Goal: Task Accomplishment & Management: Manage account settings

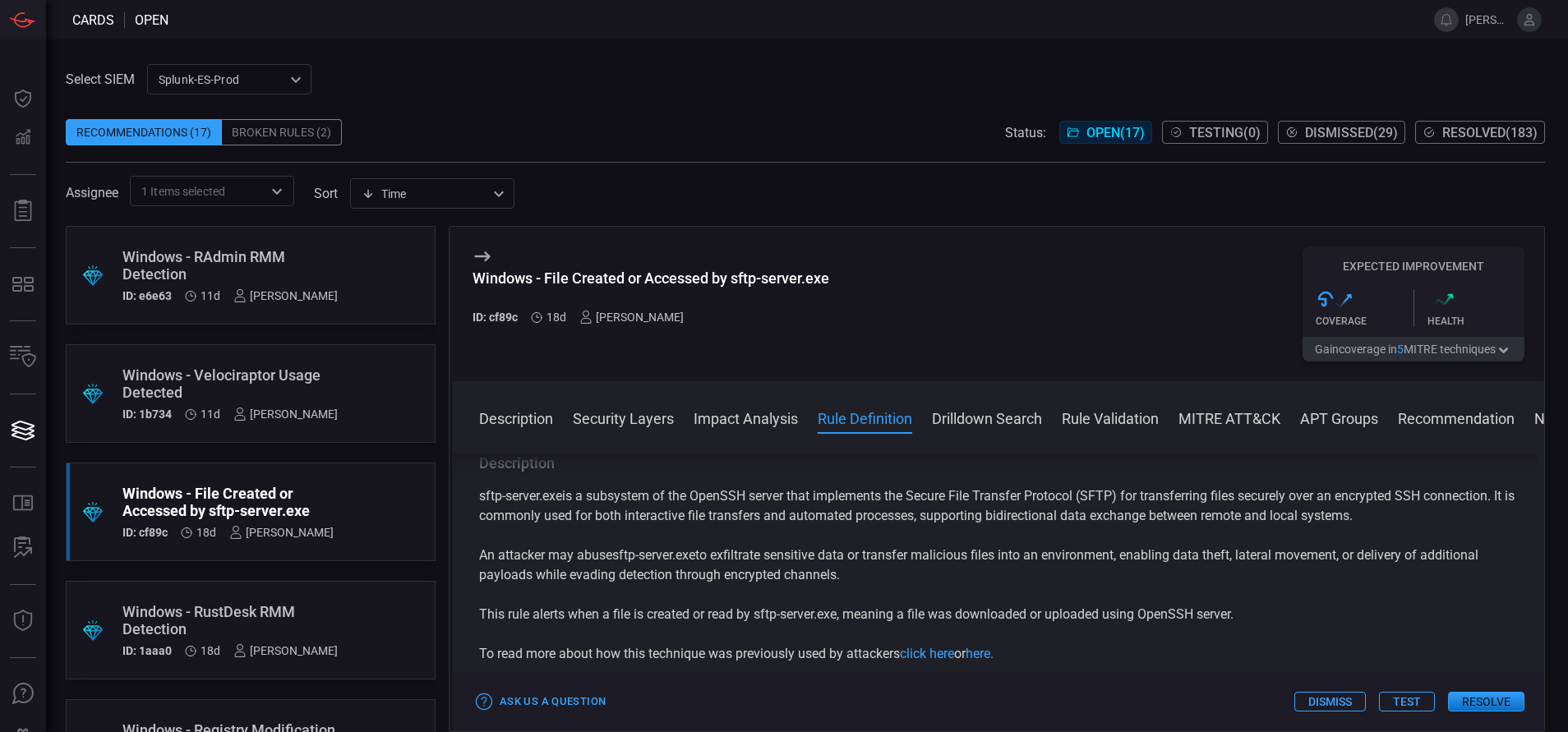
scroll to position [913, 0]
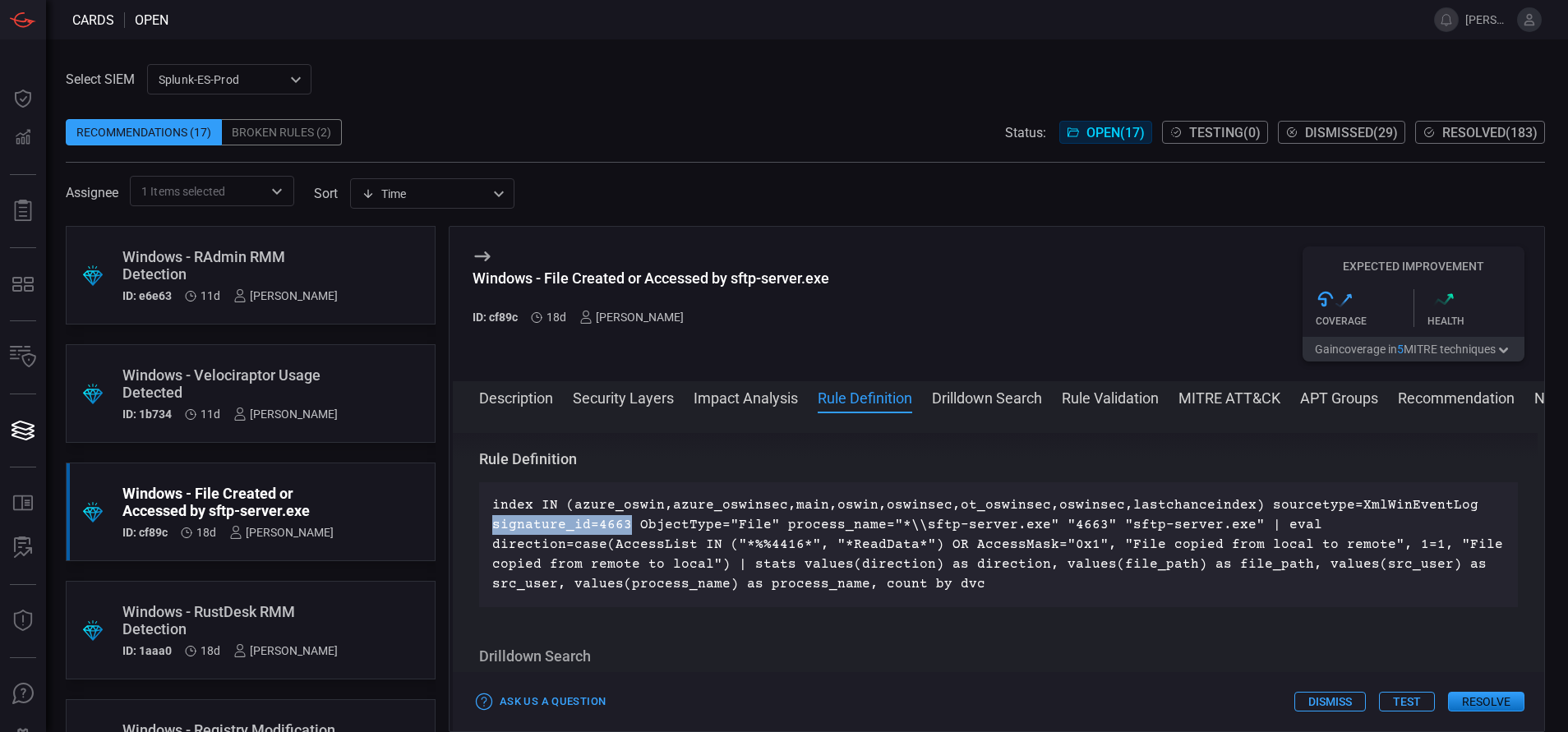
drag, startPoint x: 627, startPoint y: 523, endPoint x: 488, endPoint y: 520, distance: 139.0
click at [488, 520] on div "index IN (azure_oswin,azure_oswinsec,main,oswin,oswinsec,ot_oswinsec,oswinsec,l…" at bounding box center [998, 545] width 1039 height 125
copy p "signature_id=4663"
click at [488, 520] on div "index IN (azure_oswin,azure_oswinsec,main,oswin,oswinsec,ot_oswinsec,oswinsec,l…" at bounding box center [998, 545] width 1039 height 125
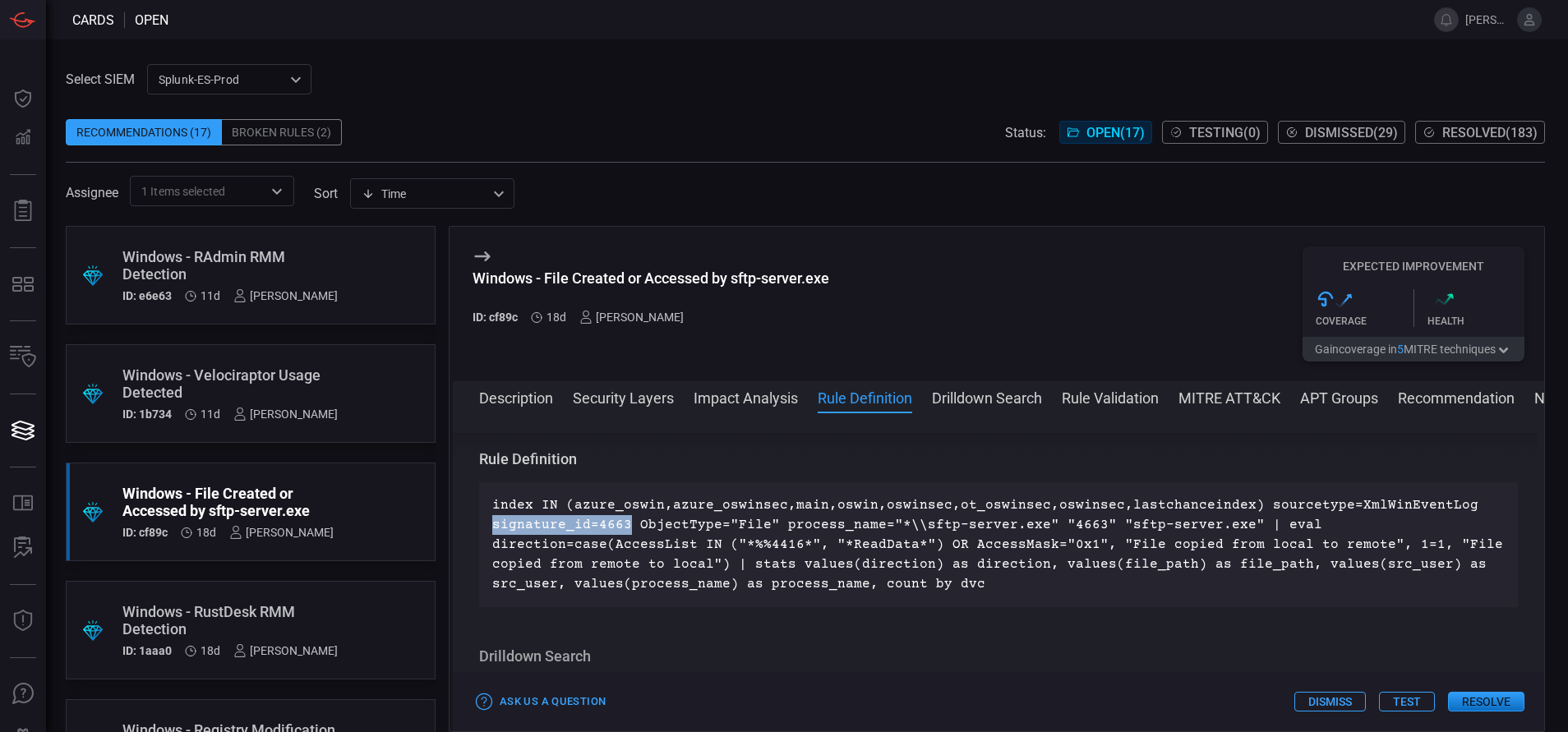
drag, startPoint x: 625, startPoint y: 522, endPoint x: 488, endPoint y: 528, distance: 137.1
click at [488, 528] on div "index IN (azure_oswin,azure_oswinsec,main,oswin,oswinsec,ot_oswinsec,oswinsec,l…" at bounding box center [998, 545] width 1039 height 125
copy p "signature_id=4663"
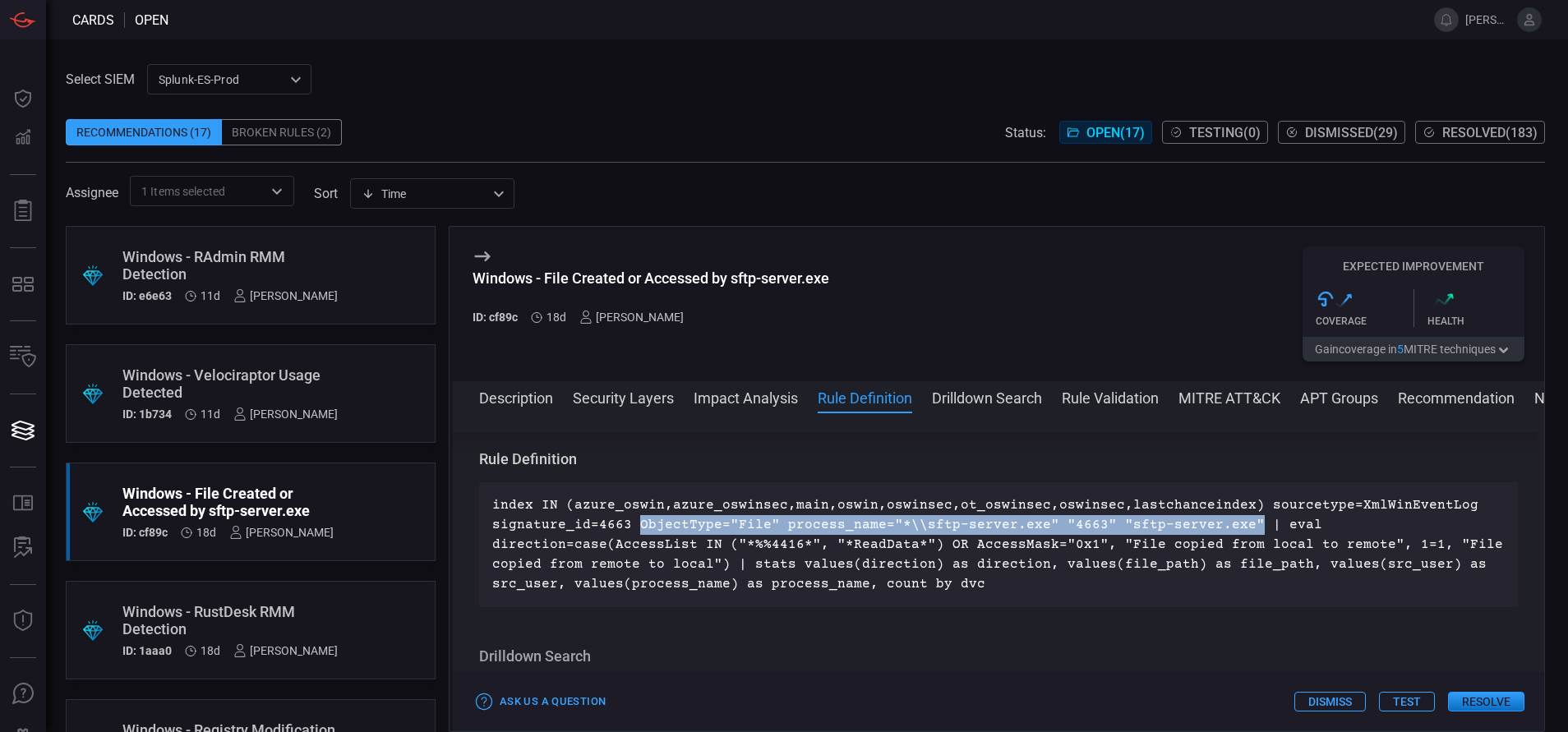
drag, startPoint x: 632, startPoint y: 523, endPoint x: 1234, endPoint y: 524, distance: 602.0
click at [1234, 524] on p "index IN (azure_oswin,azure_oswinsec,main,oswin,oswinsec,ot_oswinsec,oswinsec,l…" at bounding box center [998, 545] width 1012 height 99
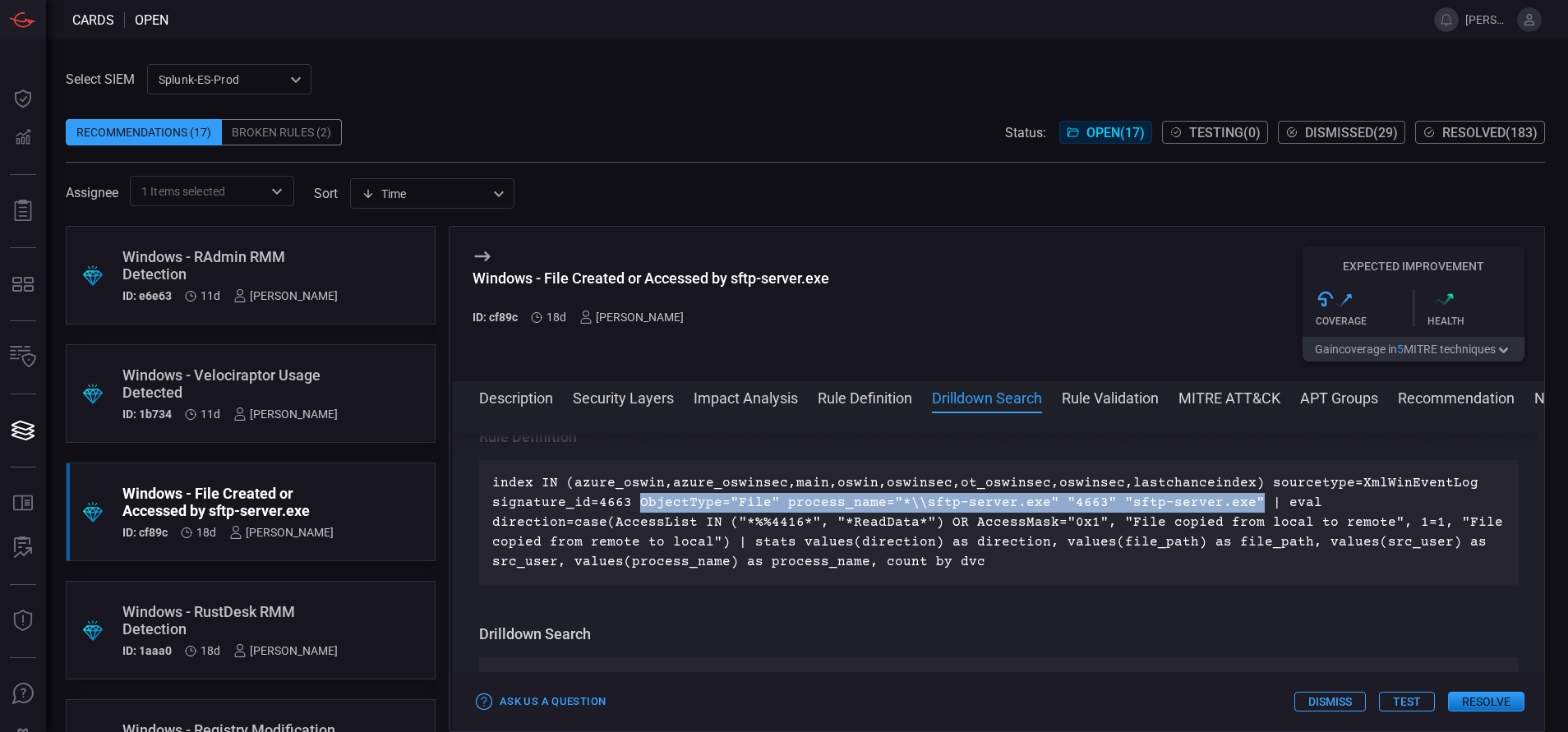
scroll to position [934, 0]
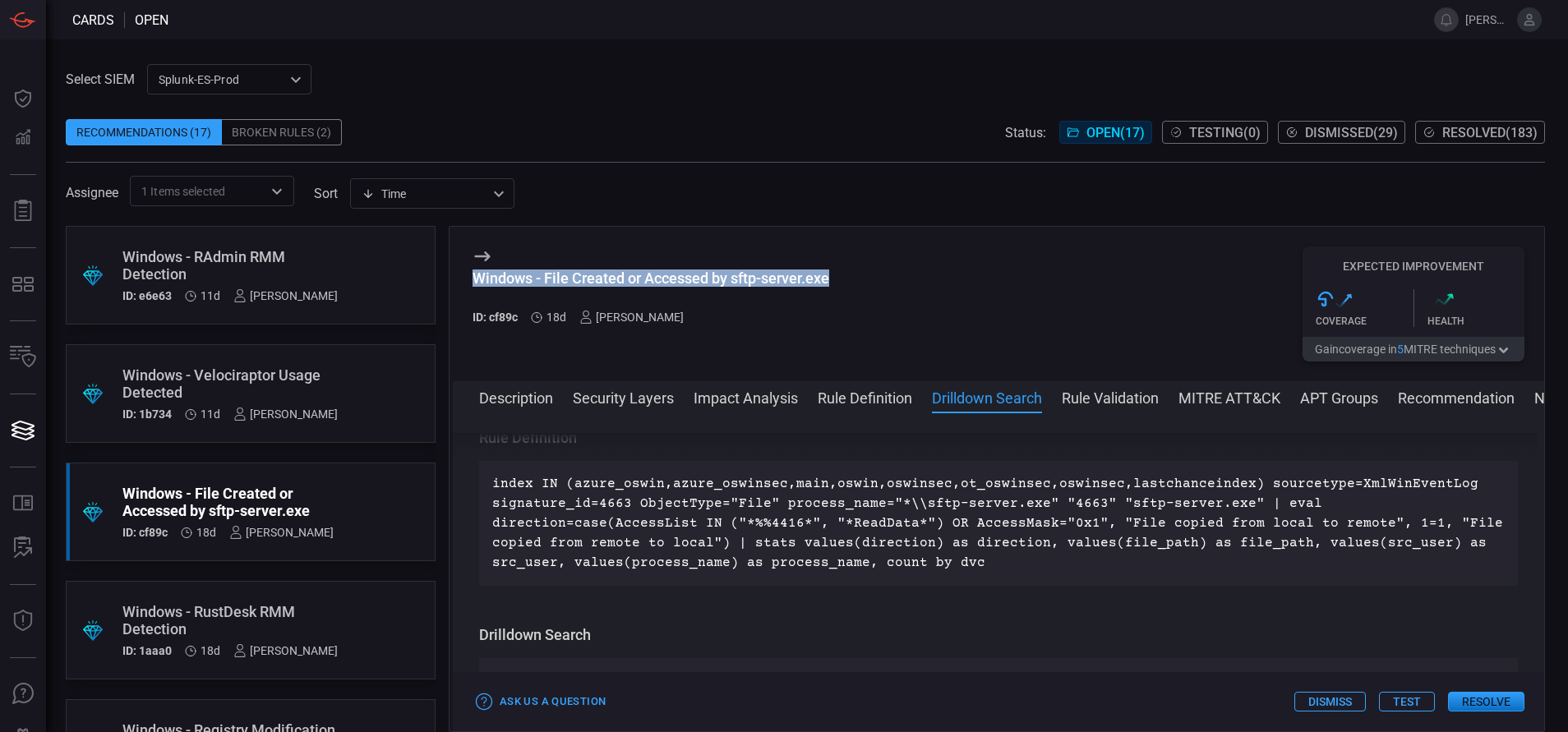
drag, startPoint x: 838, startPoint y: 276, endPoint x: 463, endPoint y: 293, distance: 375.4
click at [463, 293] on div "Windows - File Created or Accessed by sftp-server.exe ID: cf89c 18d Aravind Chi…" at bounding box center [998, 304] width 1091 height 155
copy div "Windows - File Created or Accessed by sftp-server.exe"
click at [463, 293] on div "Windows - File Created or Accessed by sftp-server.exe ID: cf89c 18d Aravind Chi…" at bounding box center [998, 304] width 1091 height 155
click at [1205, 390] on button "MITRE ATT&CK" at bounding box center [1229, 396] width 102 height 19
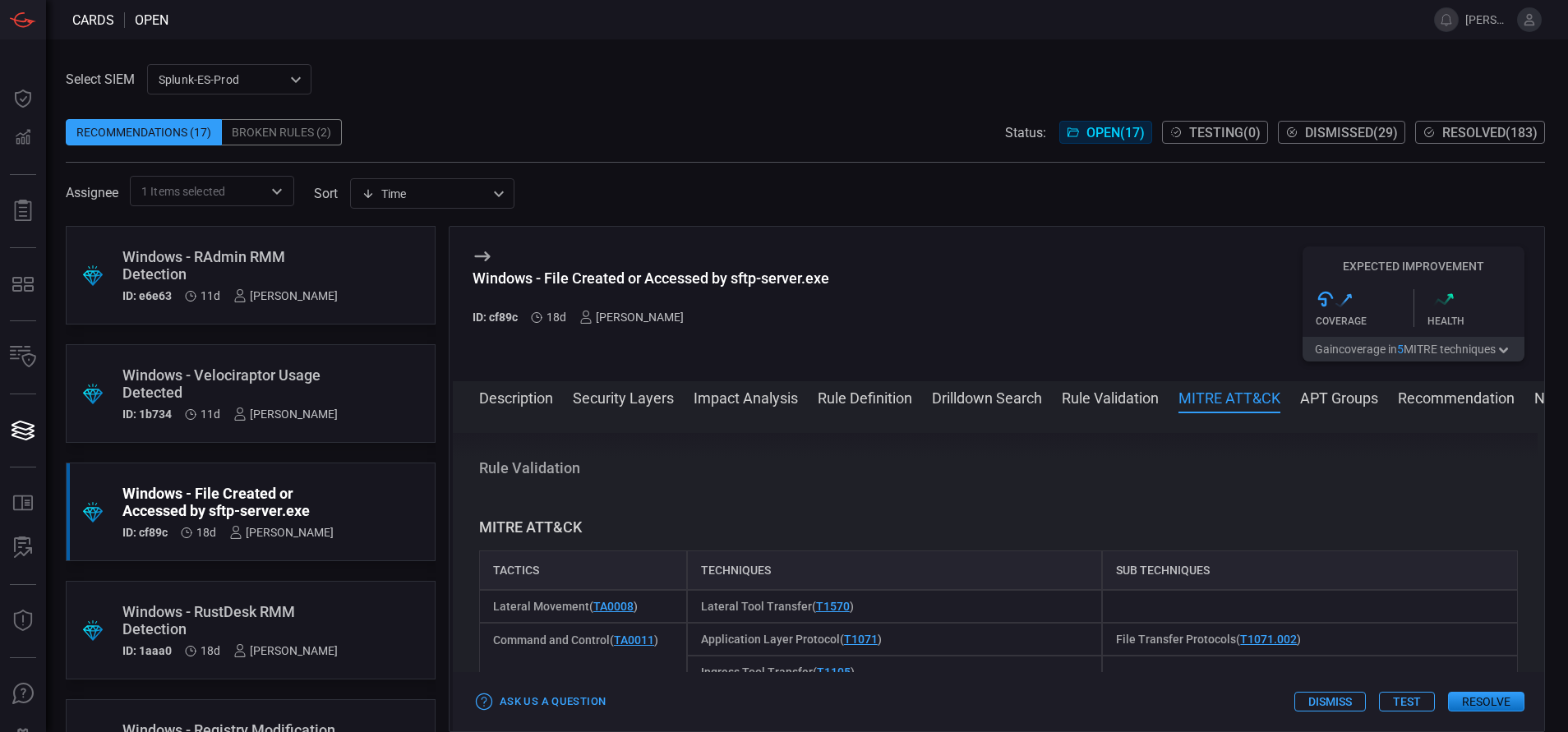
scroll to position [1307, 0]
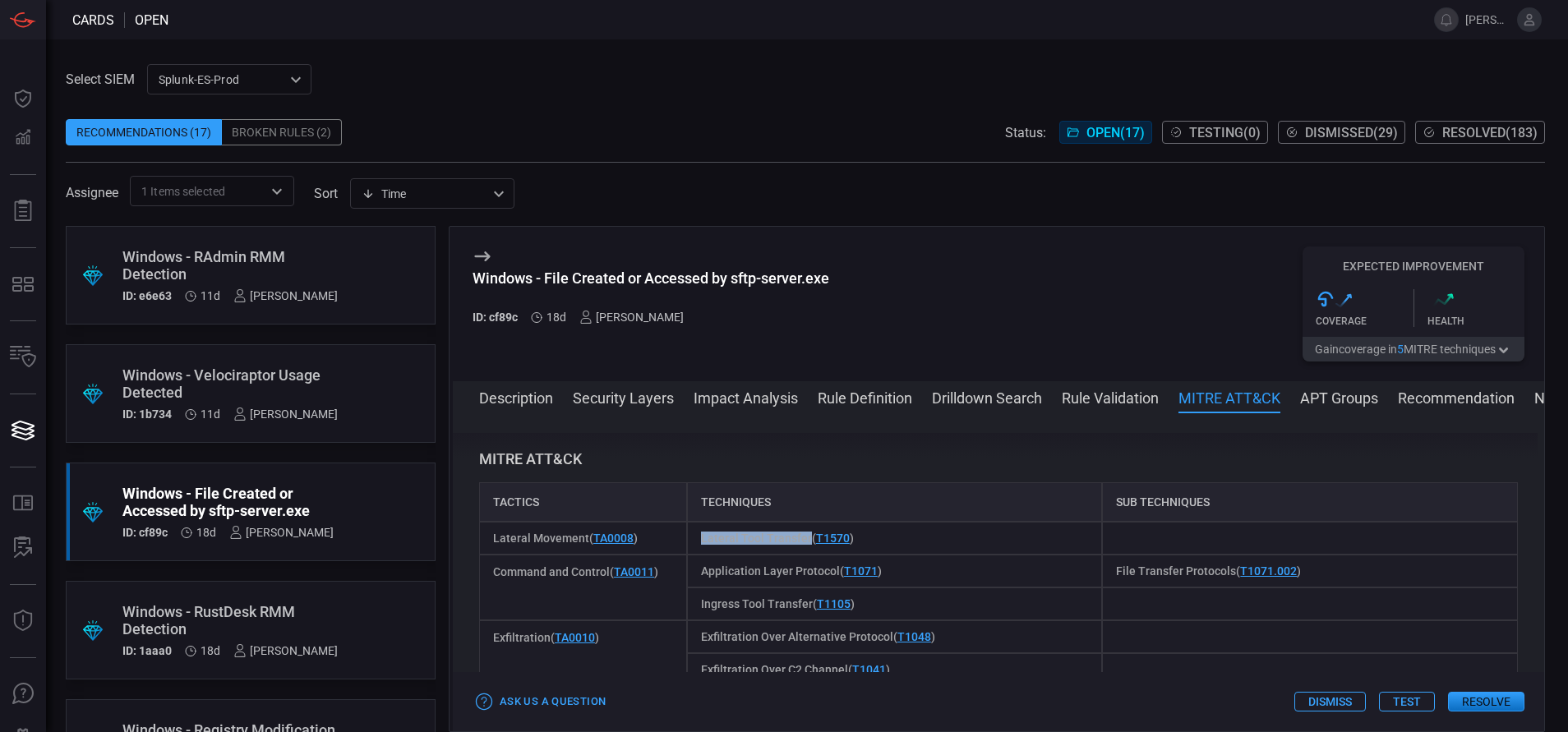
drag, startPoint x: 694, startPoint y: 534, endPoint x: 804, endPoint y: 540, distance: 110.2
click at [804, 540] on div "Lateral Tool Transfer ( T1570 )" at bounding box center [894, 538] width 415 height 33
copy span "Lateral Tool Transfer"
drag, startPoint x: 697, startPoint y: 571, endPoint x: 833, endPoint y: 584, distance: 136.6
click at [833, 584] on div "Application Layer Protocol ( T1071 )" at bounding box center [894, 571] width 415 height 33
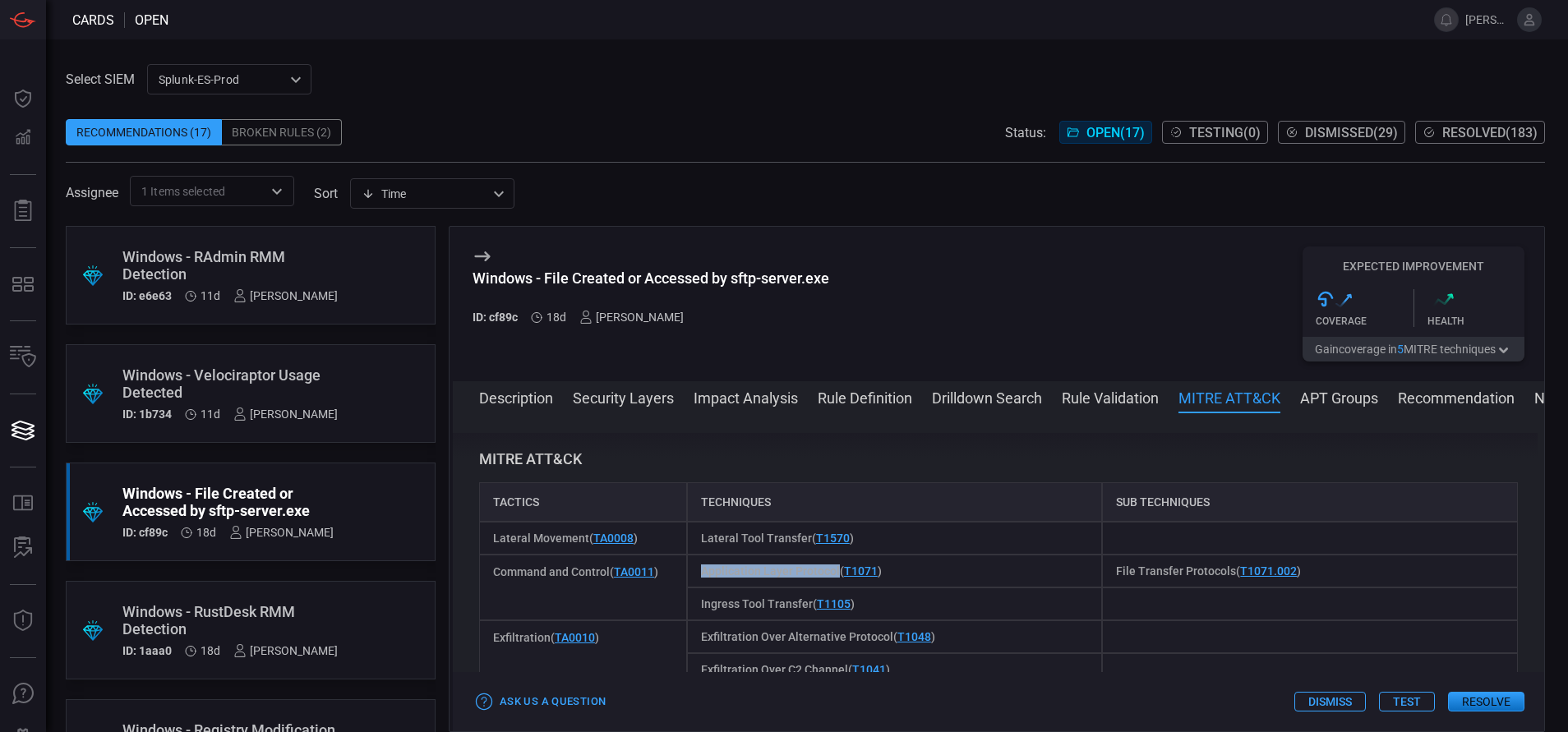
copy span "Application Layer Protocol"
drag, startPoint x: 1107, startPoint y: 571, endPoint x: 1223, endPoint y: 583, distance: 116.6
click at [1223, 583] on div "File Transfer Protocols ( T1071.002 )" at bounding box center [1310, 571] width 415 height 33
drag, startPoint x: 1223, startPoint y: 583, endPoint x: 1152, endPoint y: 580, distance: 71.1
click at [1152, 580] on div "File Transfer Protocols ( T1071.002 )" at bounding box center [1310, 571] width 415 height 33
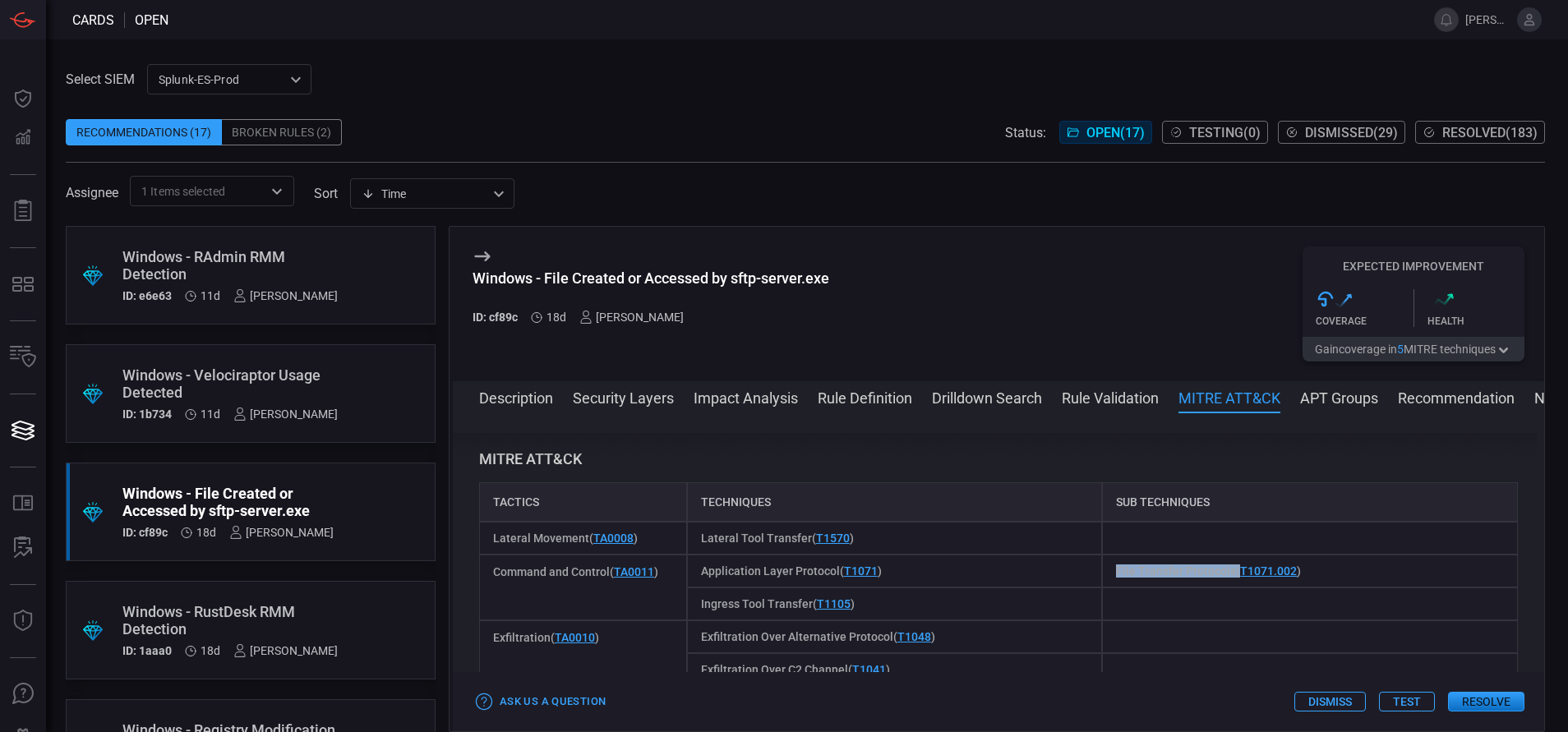
click at [1115, 576] on span "File Transfer Protocols ( T1071.002 )" at bounding box center [1207, 571] width 185 height 14
drag, startPoint x: 1101, startPoint y: 567, endPoint x: 1220, endPoint y: 583, distance: 120.1
click at [1220, 583] on div "File Transfer Protocols ( T1071.002 )" at bounding box center [1310, 571] width 415 height 33
copy span "File Transfer Protocols"
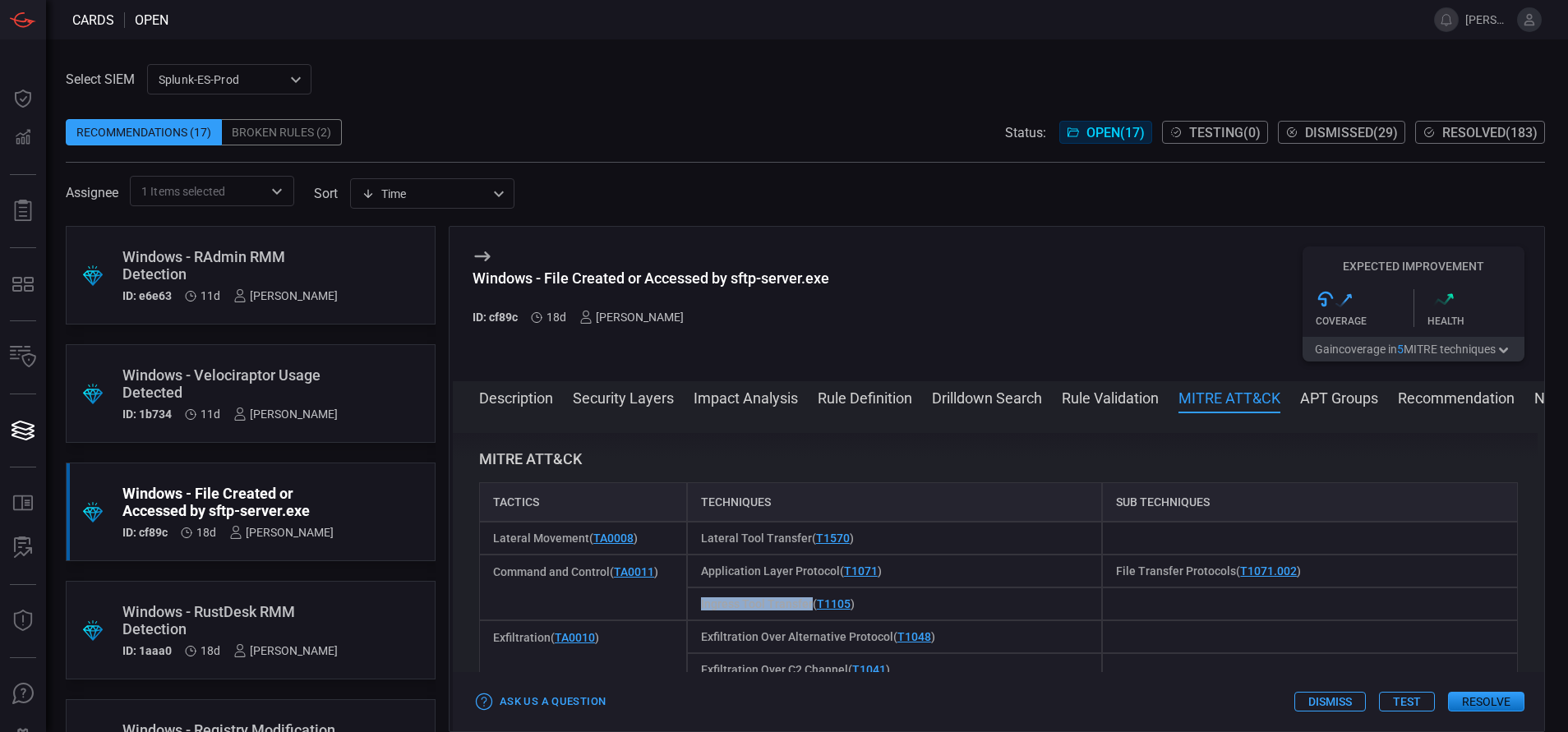
drag, startPoint x: 694, startPoint y: 607, endPoint x: 806, endPoint y: 614, distance: 112.2
click at [806, 614] on div "Ingress Tool Transfer ( T1105 )" at bounding box center [894, 604] width 415 height 33
copy span "Ingress Tool Transfer"
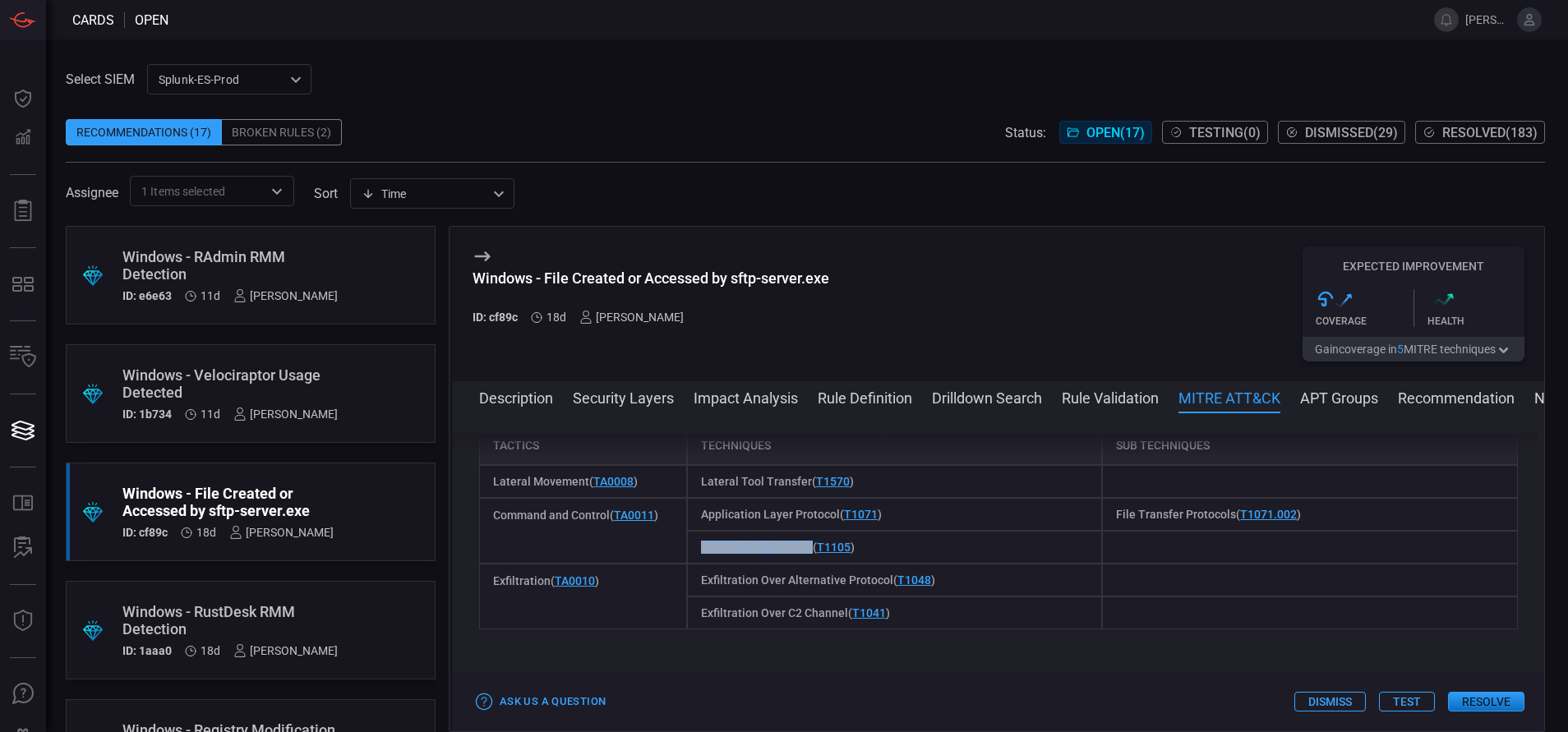
scroll to position [1366, 0]
drag, startPoint x: 696, startPoint y: 577, endPoint x: 883, endPoint y: 583, distance: 187.1
click at [883, 583] on div "Exfiltration Over Alternative Protocol ( T1048 )" at bounding box center [894, 577] width 415 height 33
copy span "Exfiltration Over Alternative Protocol"
drag, startPoint x: 692, startPoint y: 610, endPoint x: 840, endPoint y: 622, distance: 148.5
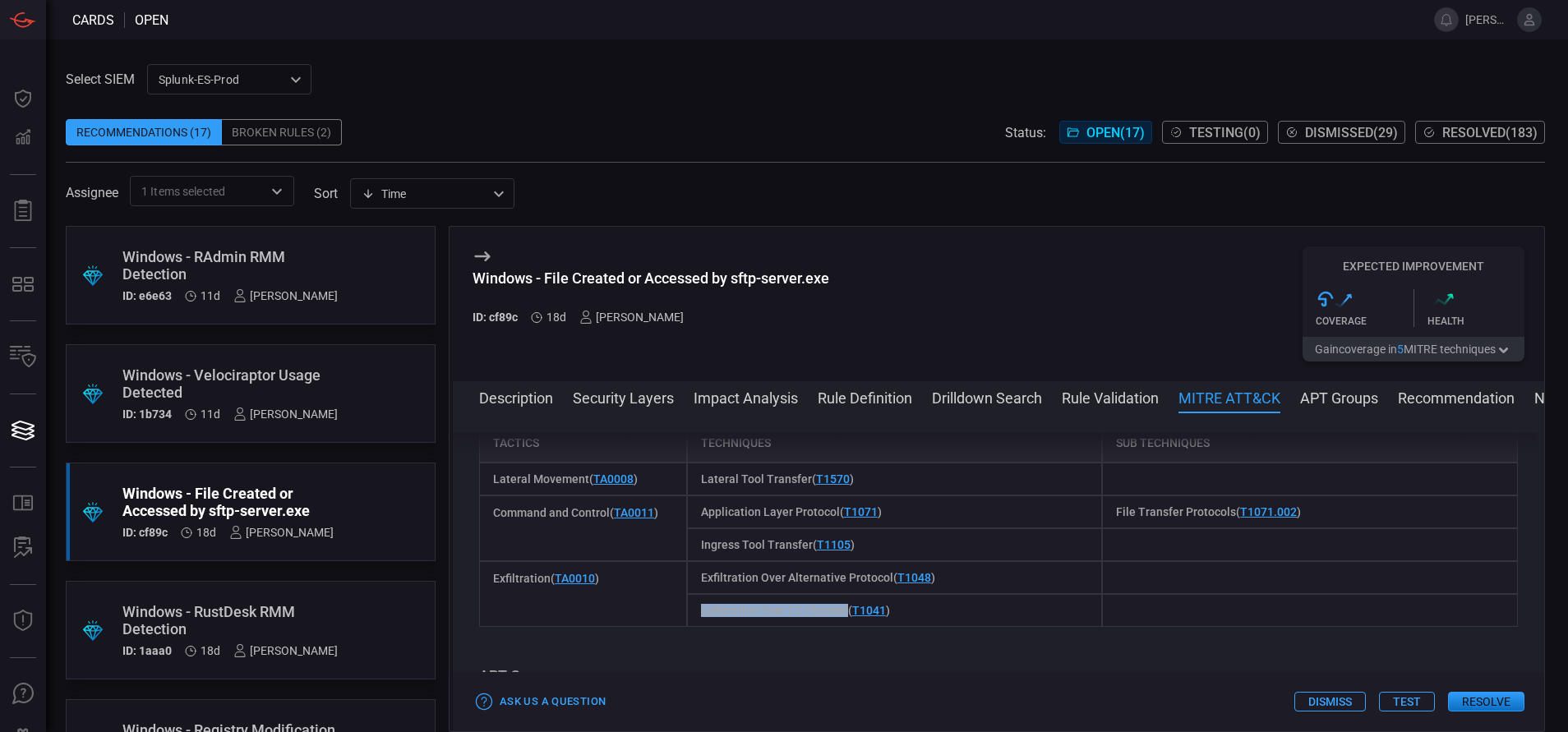
click at [840, 622] on div "Exfiltration Over C2 Channel ( T1041 )" at bounding box center [894, 610] width 415 height 33
copy span "Exfiltration Over C2 Channel"
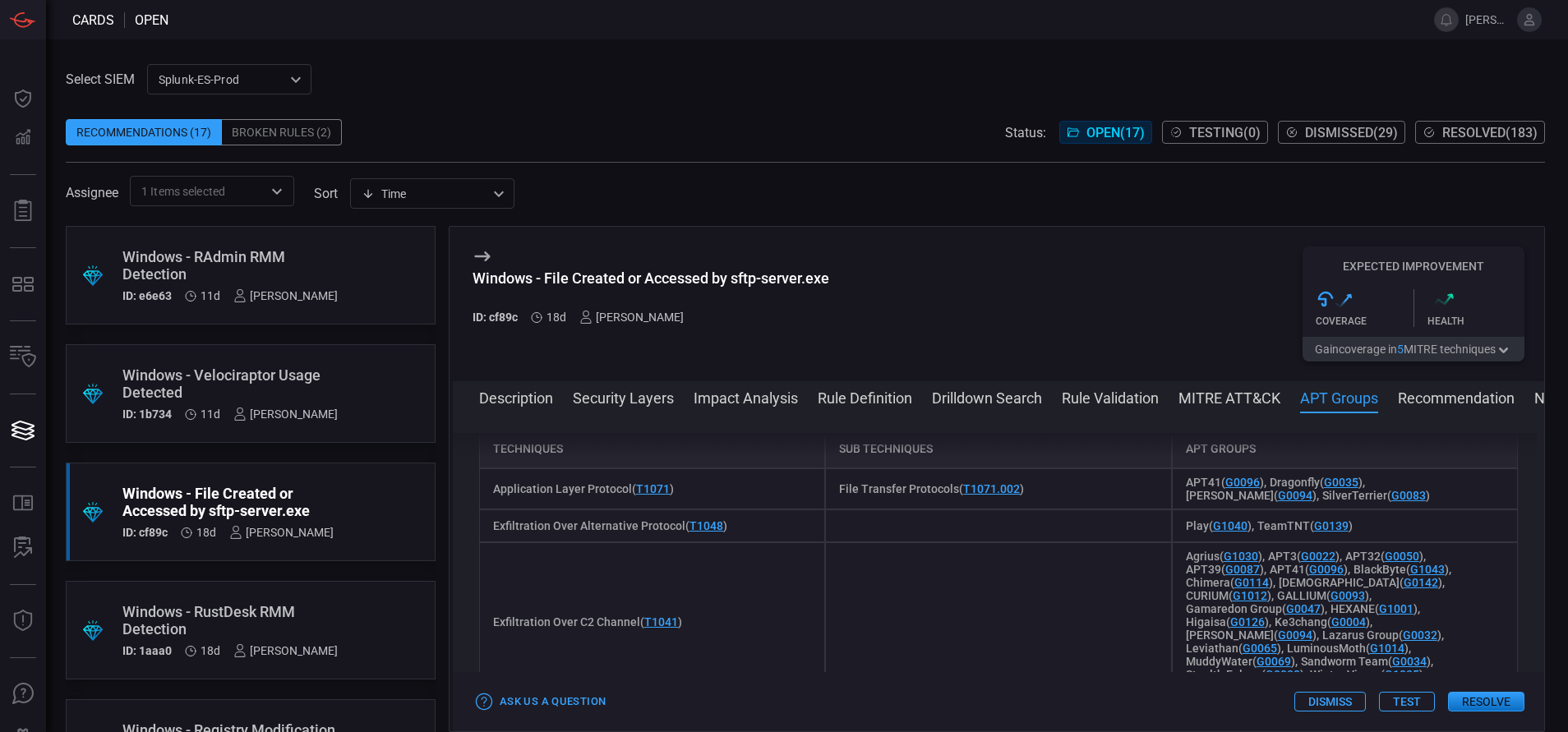
scroll to position [1637, 0]
click at [841, 404] on button "Rule Definition" at bounding box center [865, 396] width 95 height 19
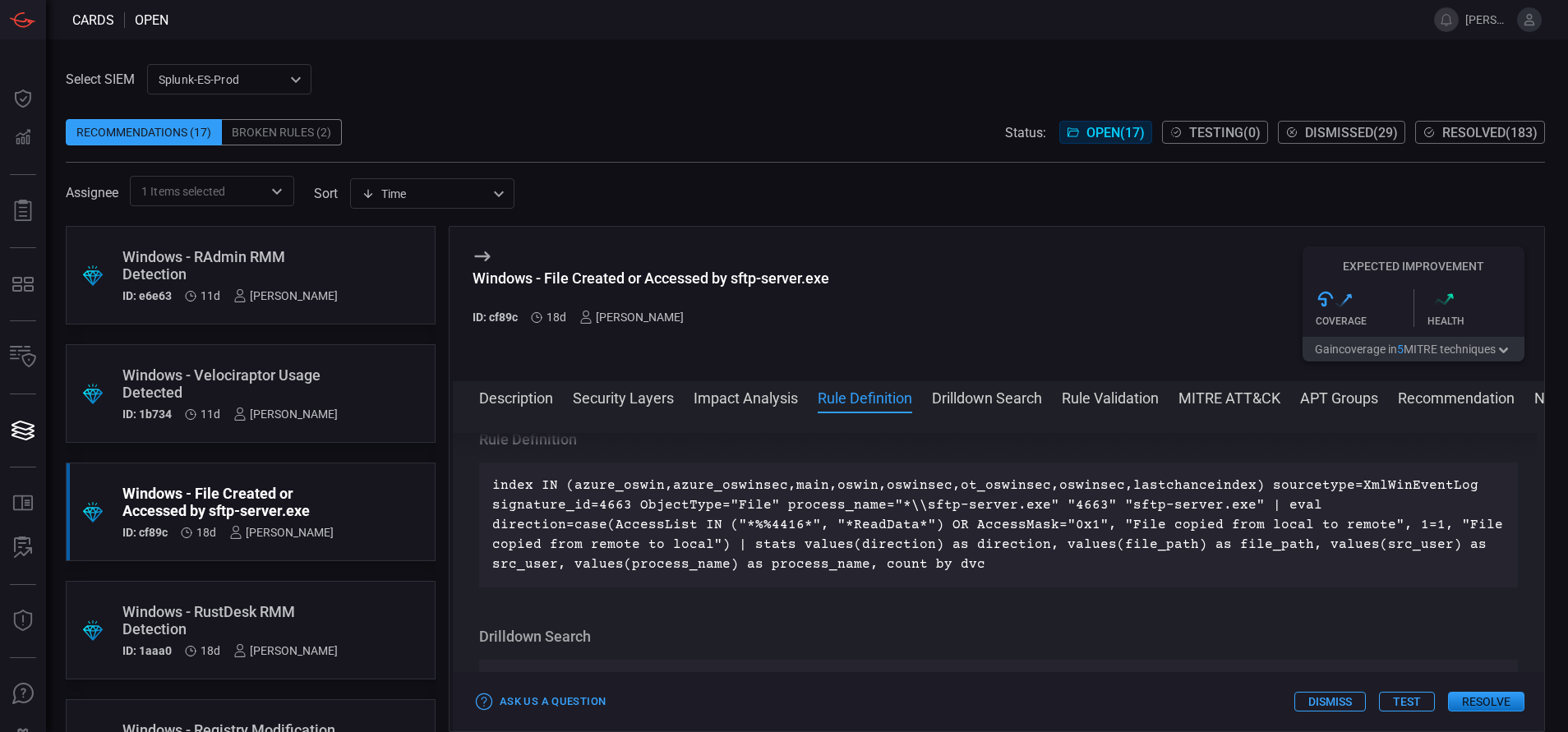
scroll to position [913, 0]
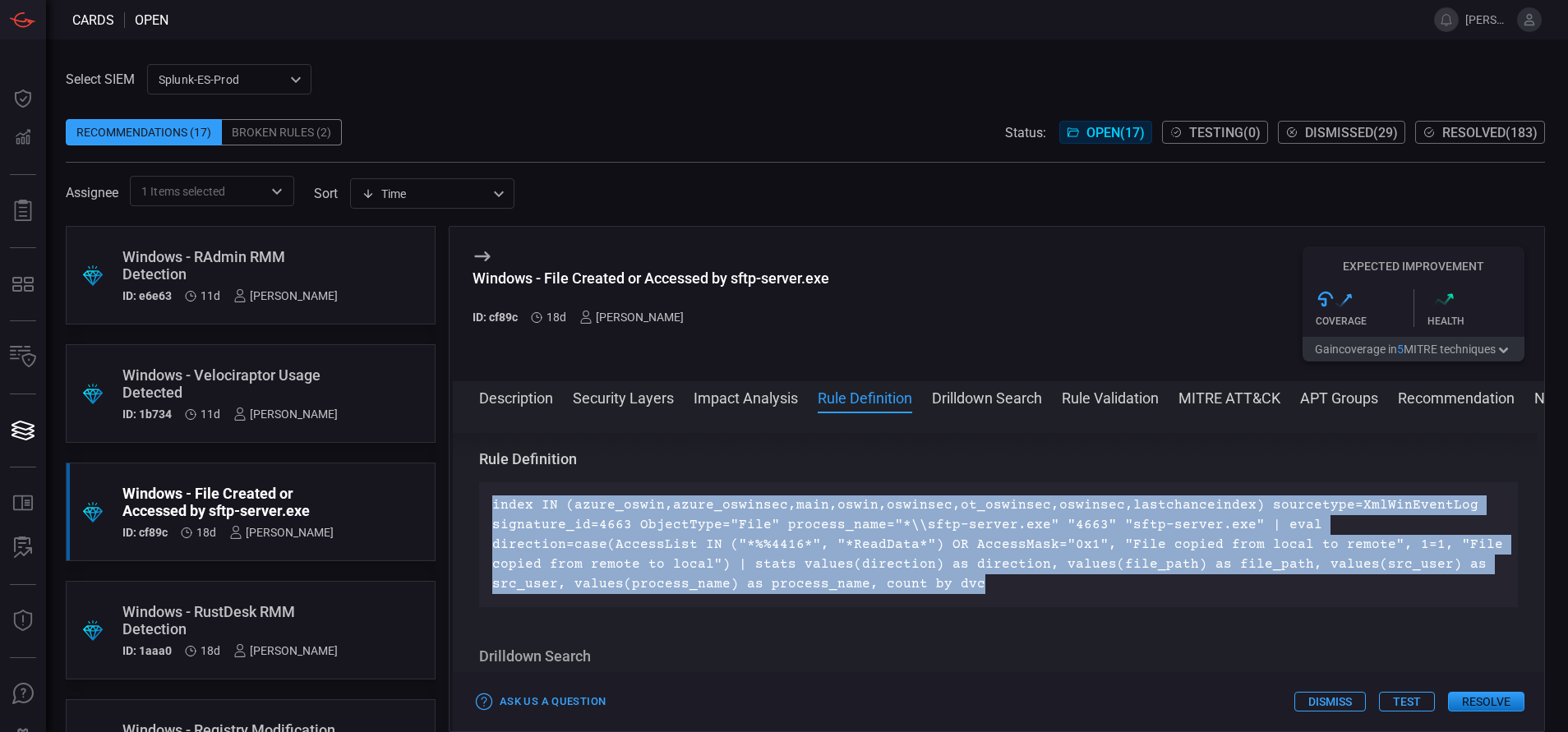
drag, startPoint x: 966, startPoint y: 577, endPoint x: 483, endPoint y: 506, distance: 488.2
click at [483, 506] on div "index IN (azure_oswin,azure_oswinsec,main,oswin,oswinsec,ot_oswinsec,oswinsec,l…" at bounding box center [998, 545] width 1039 height 125
click at [979, 389] on button "Drilldown Search" at bounding box center [986, 396] width 110 height 19
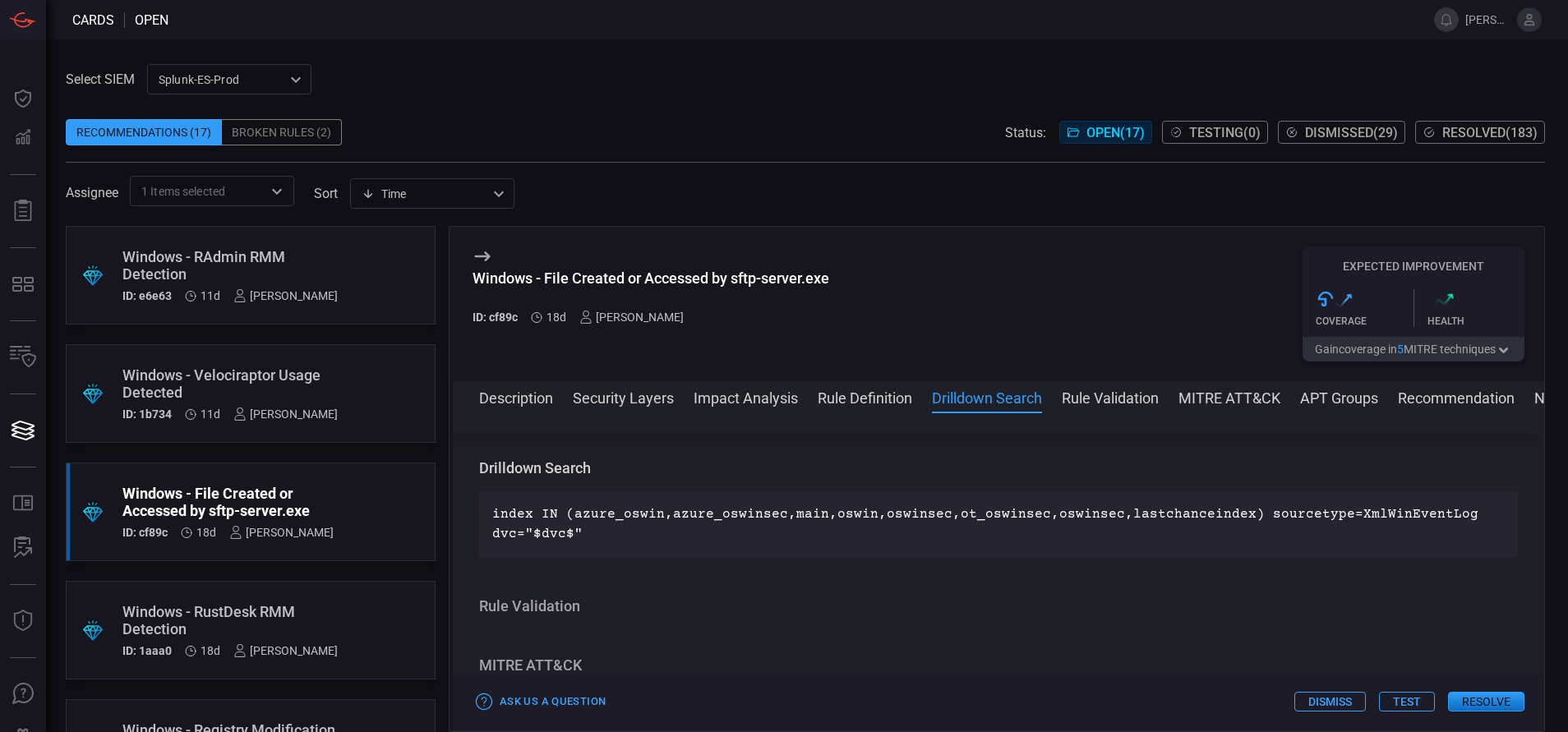
scroll to position [1110, 0]
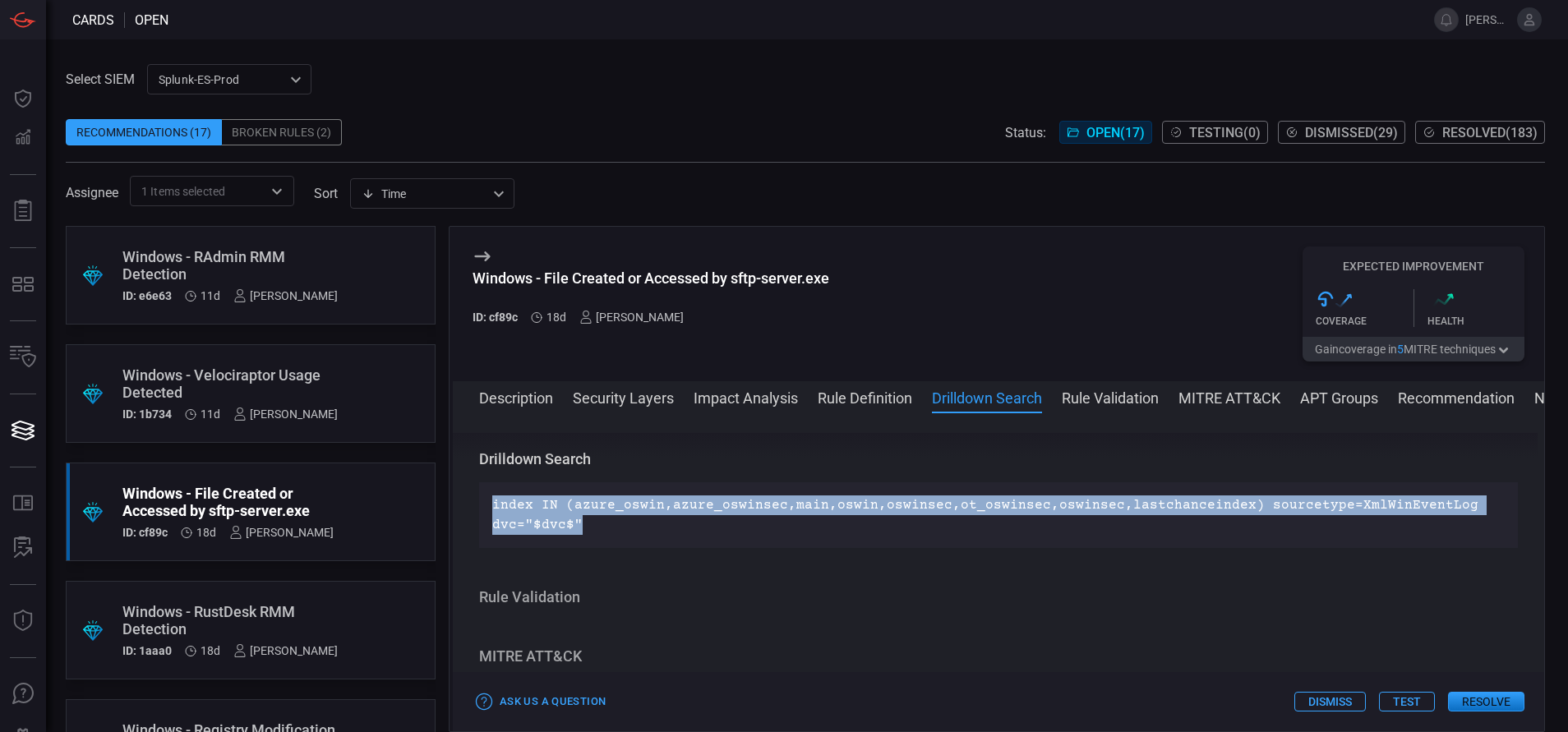
drag, startPoint x: 593, startPoint y: 524, endPoint x: 486, endPoint y: 506, distance: 108.5
click at [486, 506] on div "index IN (azure_oswin,azure_oswinsec,main,oswin,oswinsec,ot_oswinsec,oswinsec,l…" at bounding box center [998, 515] width 1039 height 66
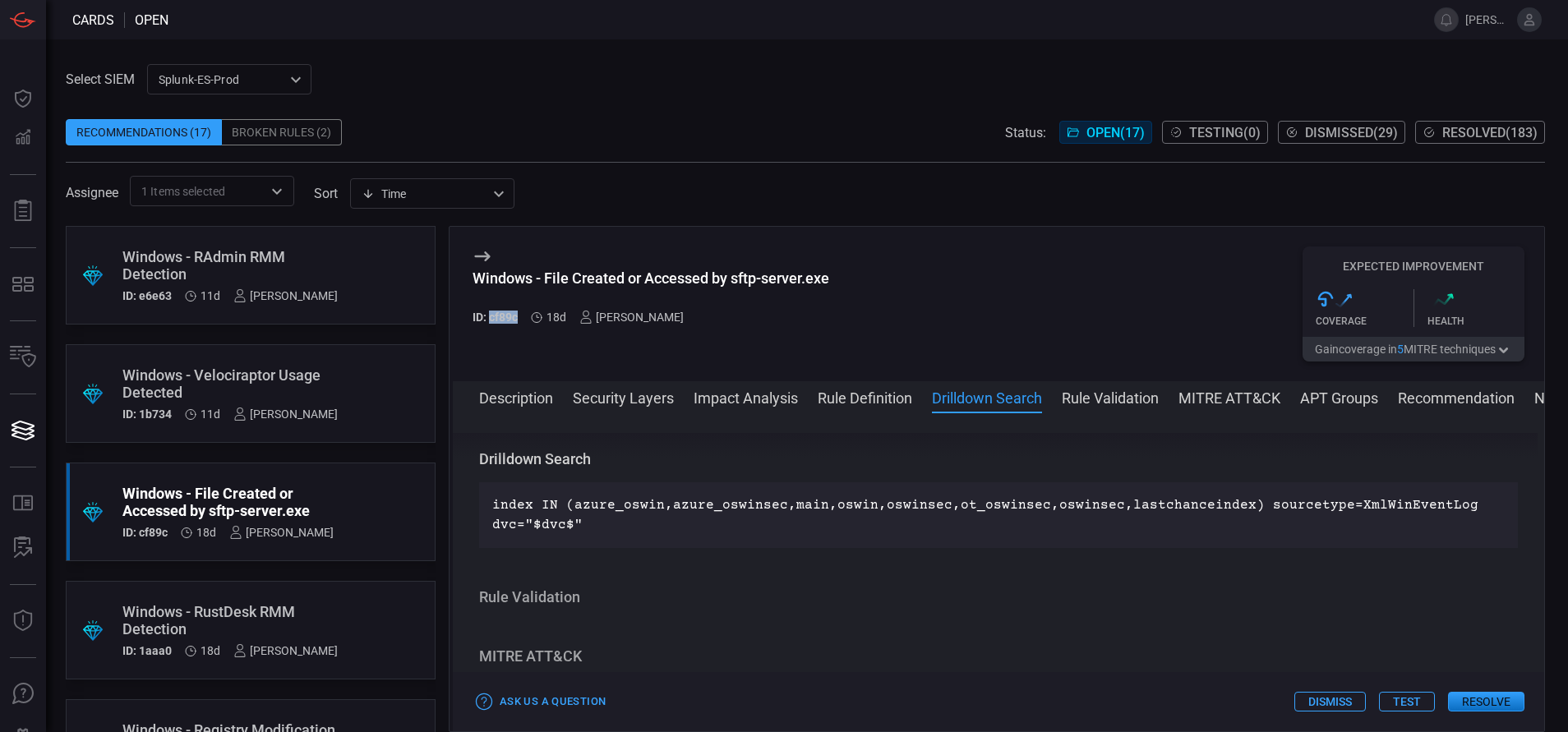
drag, startPoint x: 526, startPoint y: 319, endPoint x: 488, endPoint y: 319, distance: 38.0
click at [488, 319] on div "ID: cf89c 18d Aravind Chinthala" at bounding box center [650, 317] width 356 height 14
click at [510, 393] on button "Description" at bounding box center [516, 396] width 74 height 19
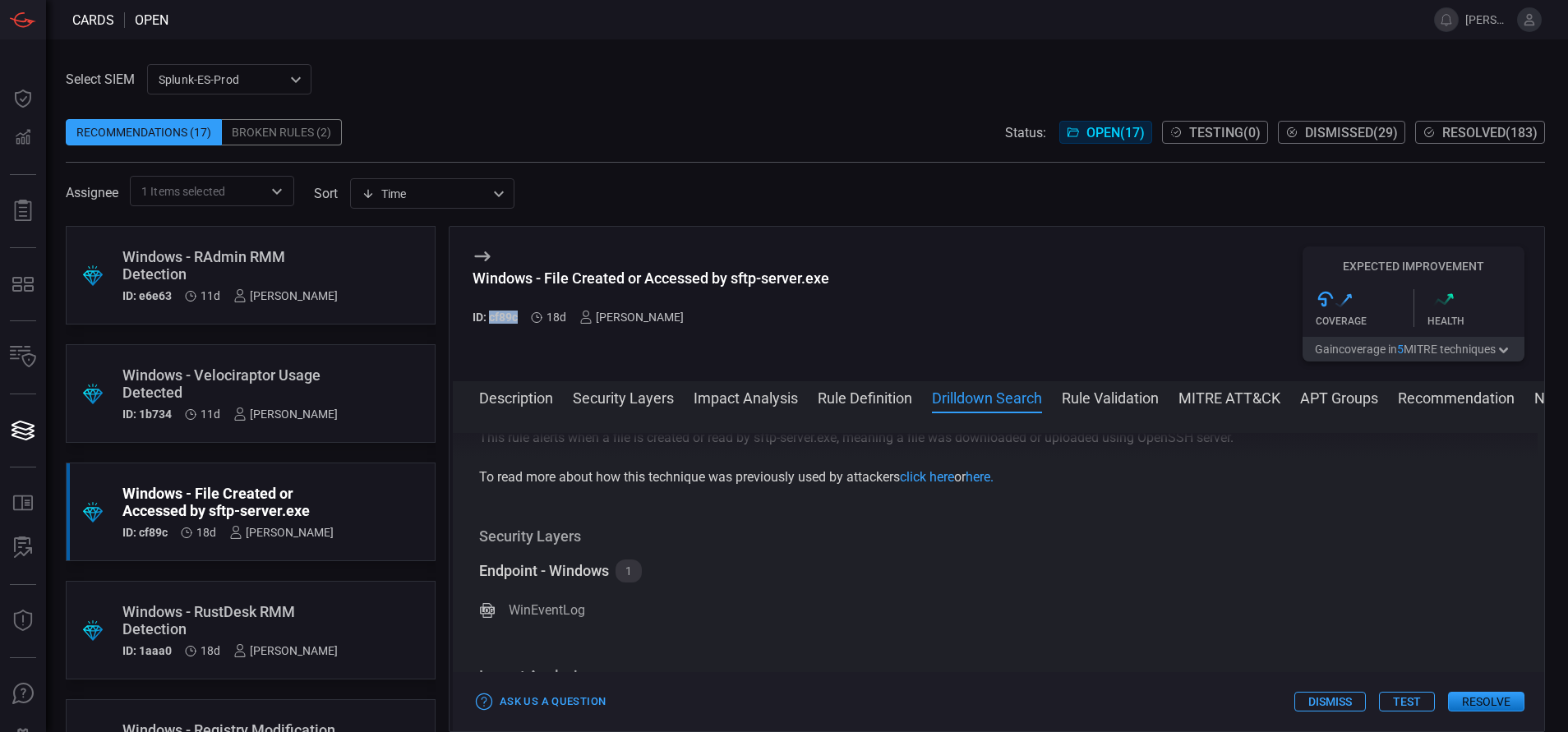
scroll to position [0, 0]
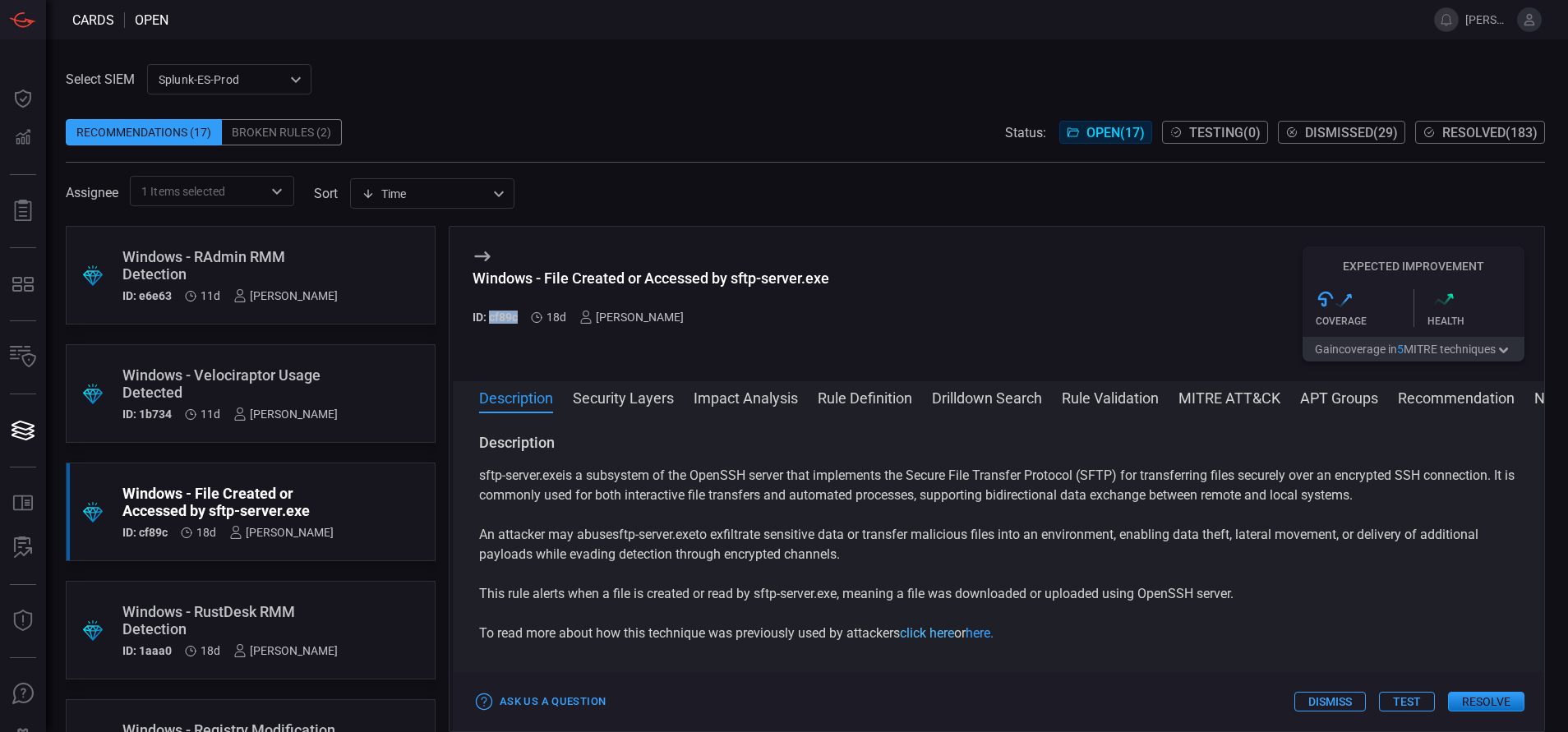
click at [952, 637] on link "click here" at bounding box center [926, 632] width 54 height 15
click at [988, 631] on link "here." at bounding box center [979, 632] width 28 height 15
click at [1202, 393] on button "MITRE ATT&CK" at bounding box center [1229, 396] width 102 height 19
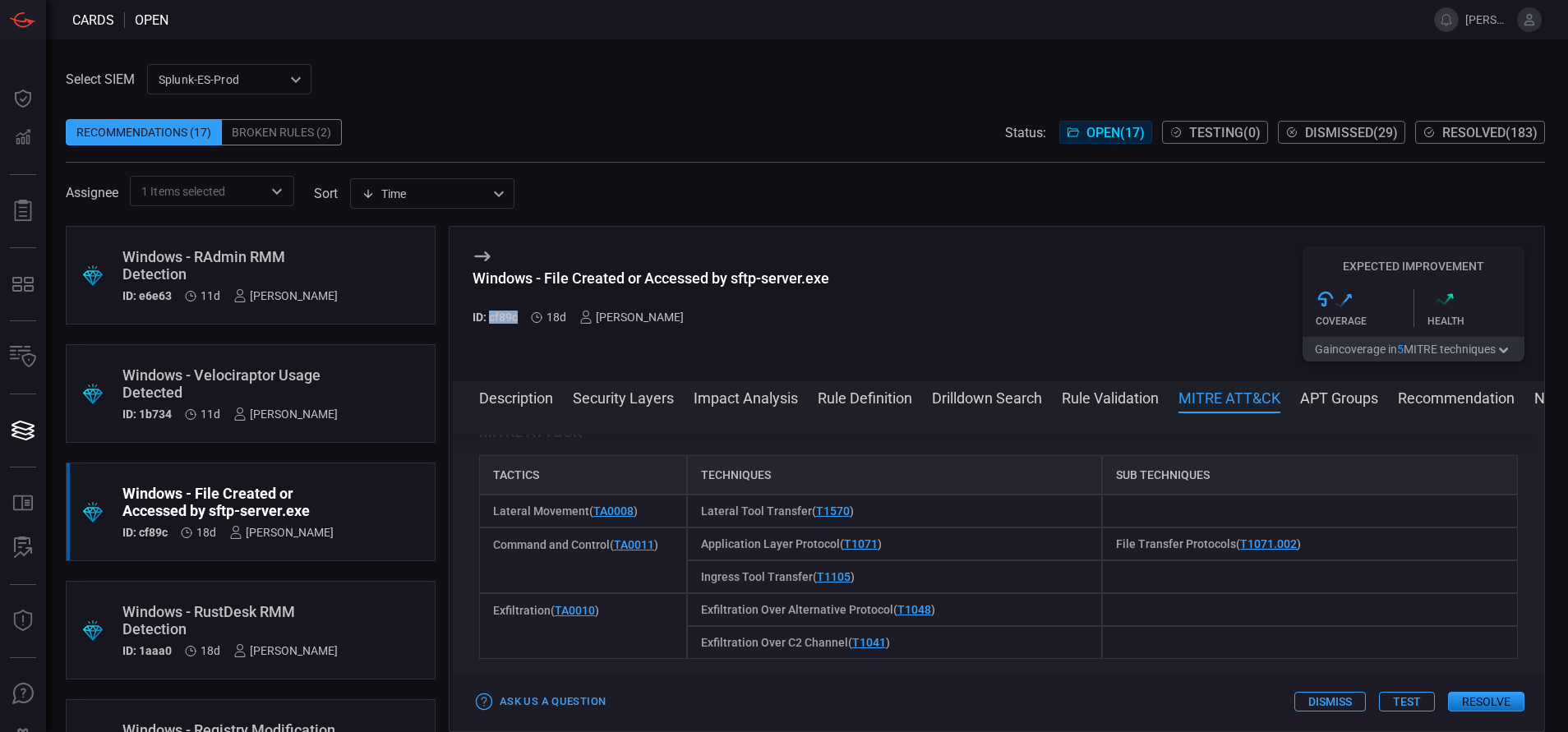
scroll to position [1336, 0]
drag, startPoint x: 608, startPoint y: 546, endPoint x: 493, endPoint y: 561, distance: 116.0
click at [493, 561] on div "Command and Control ( TA0011 )" at bounding box center [583, 559] width 208 height 66
click at [1488, 697] on button "Resolve" at bounding box center [1485, 701] width 76 height 19
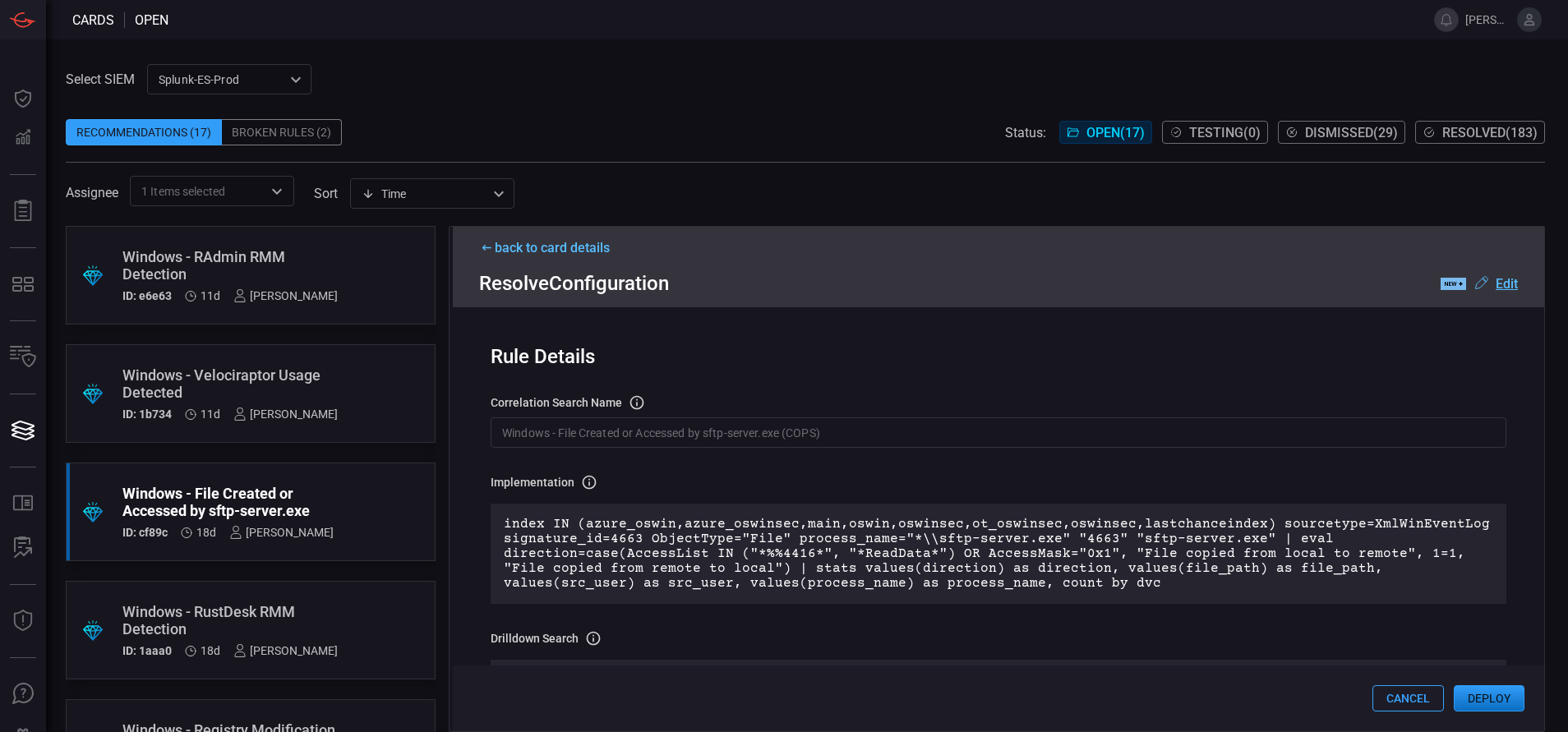
click at [892, 436] on input "Windows - File Created or Accessed by sftp-server.exe (COPS)" at bounding box center [998, 432] width 1016 height 30
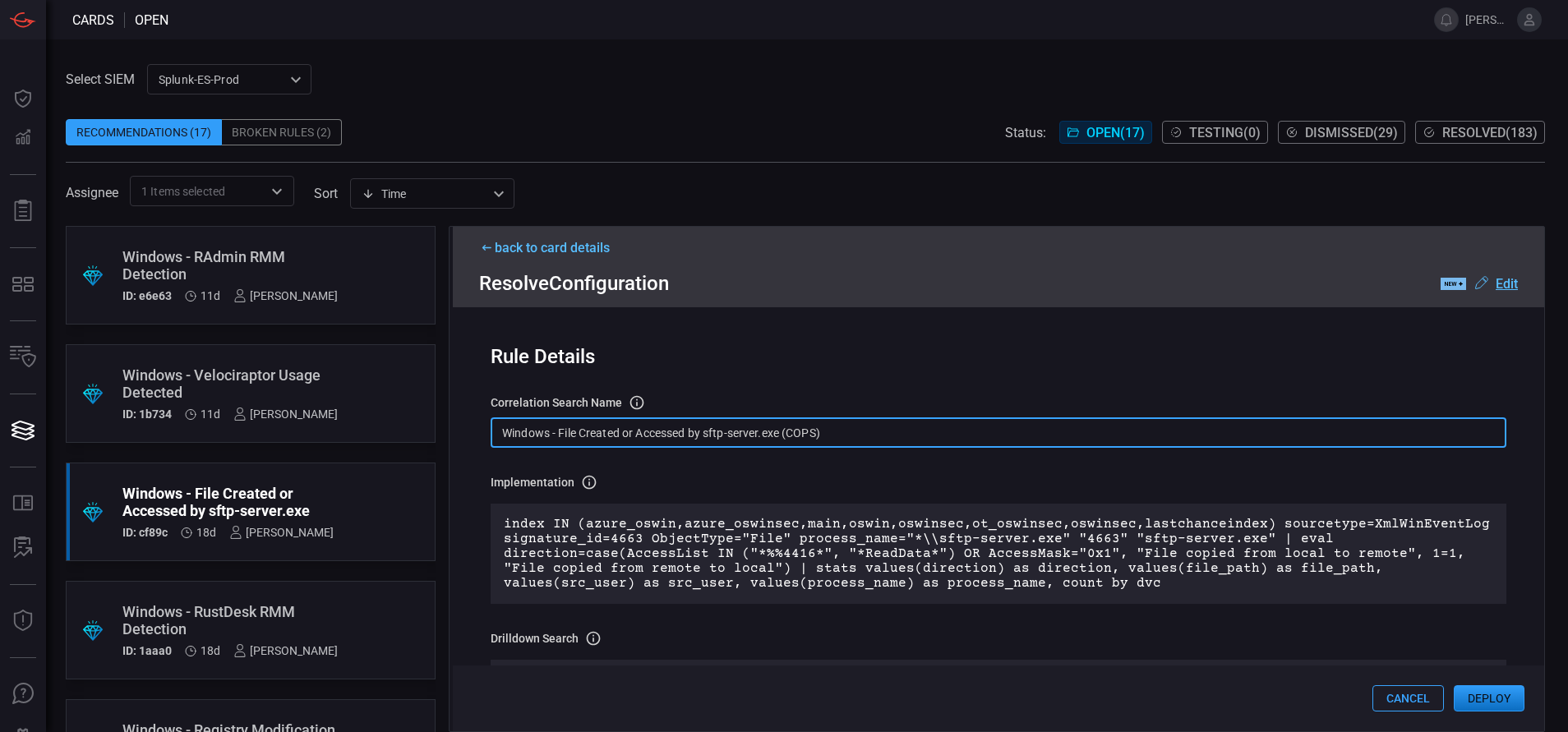
paste input "File - Created or Accessed by sftp-server.exe"
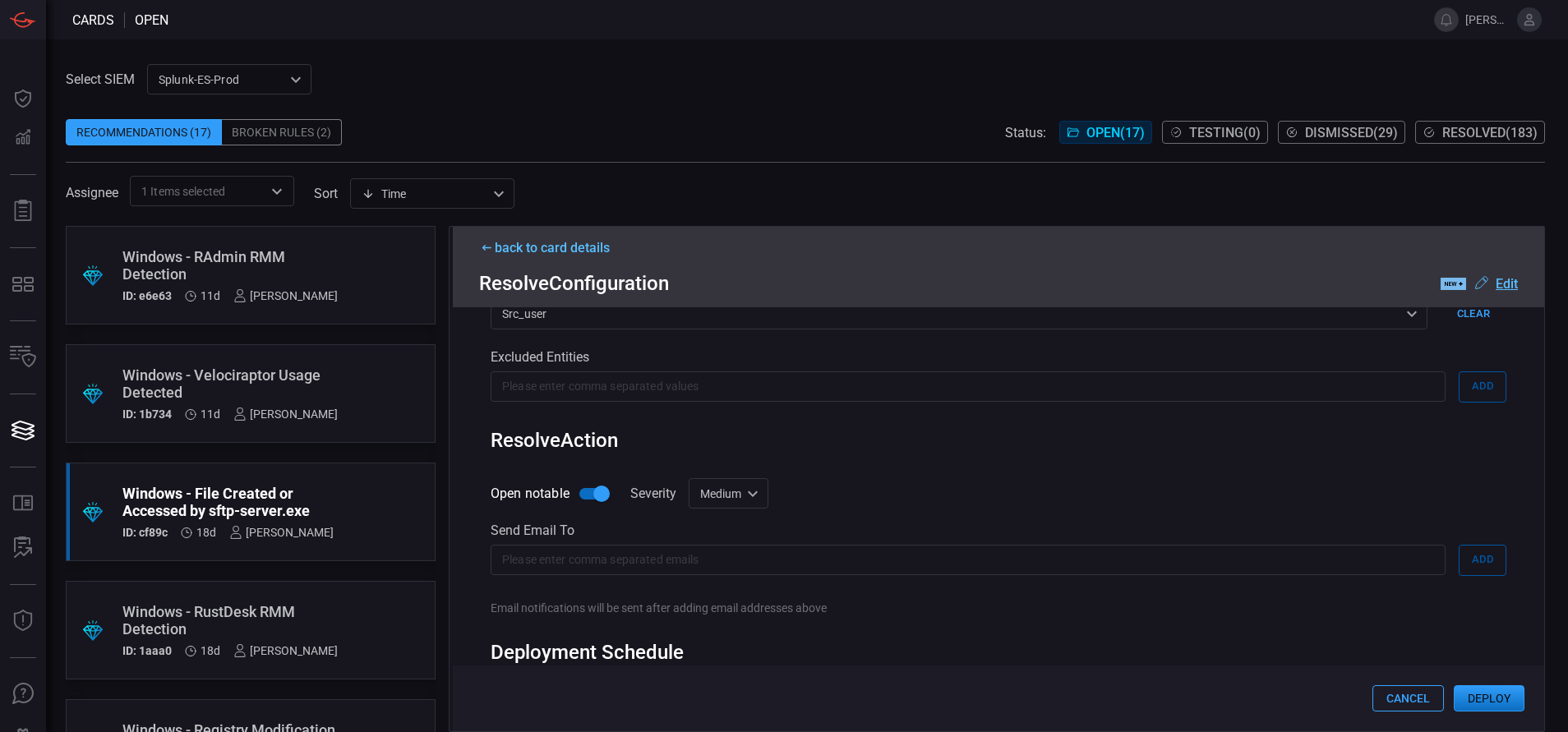
scroll to position [838, 0]
type input "Win File - Created or Accessed by sftp-server.exe"
click at [746, 500] on div "Medium medium ​" at bounding box center [728, 492] width 79 height 30
click at [711, 563] on div "Low" at bounding box center [705, 559] width 22 height 17
type input "low"
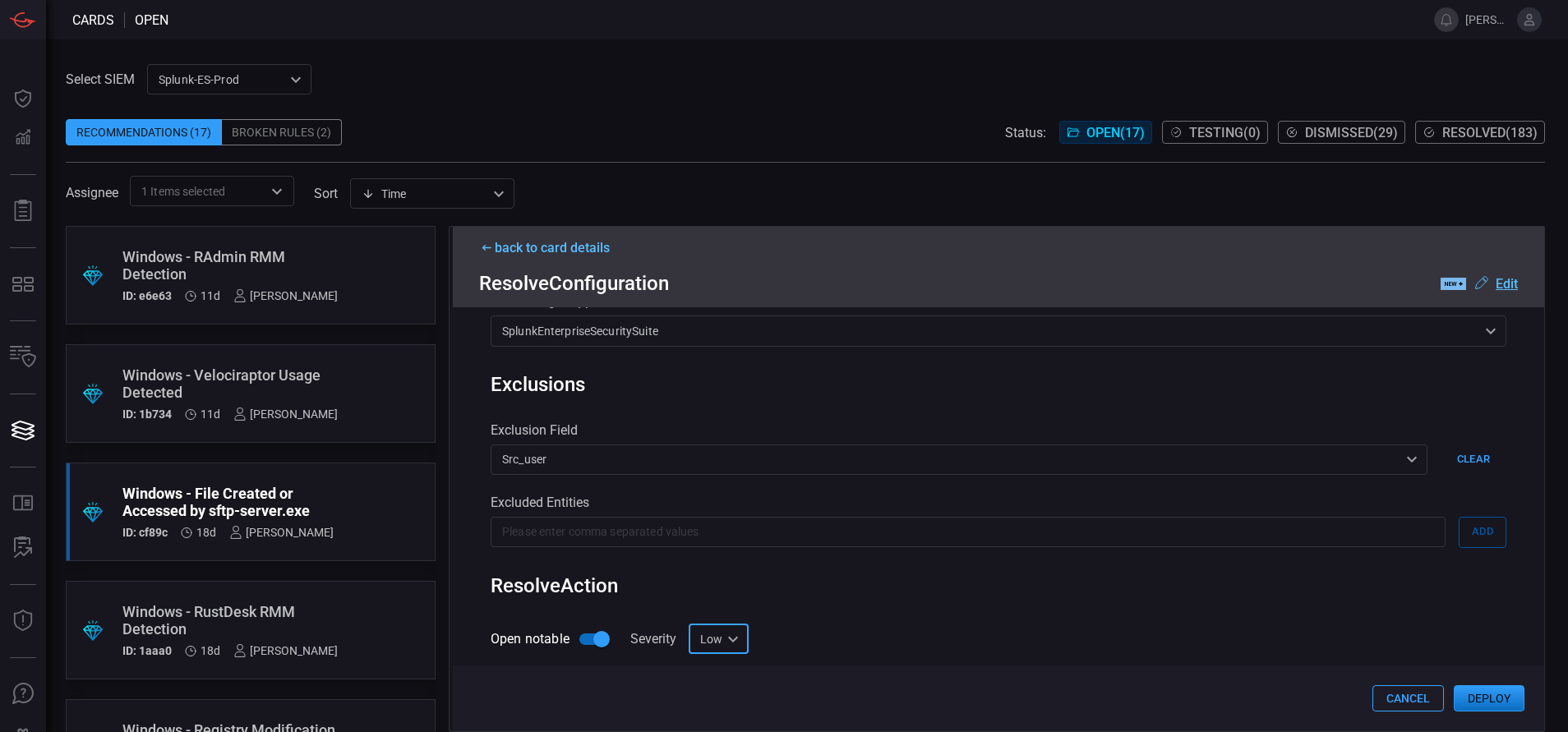
scroll to position [662, 0]
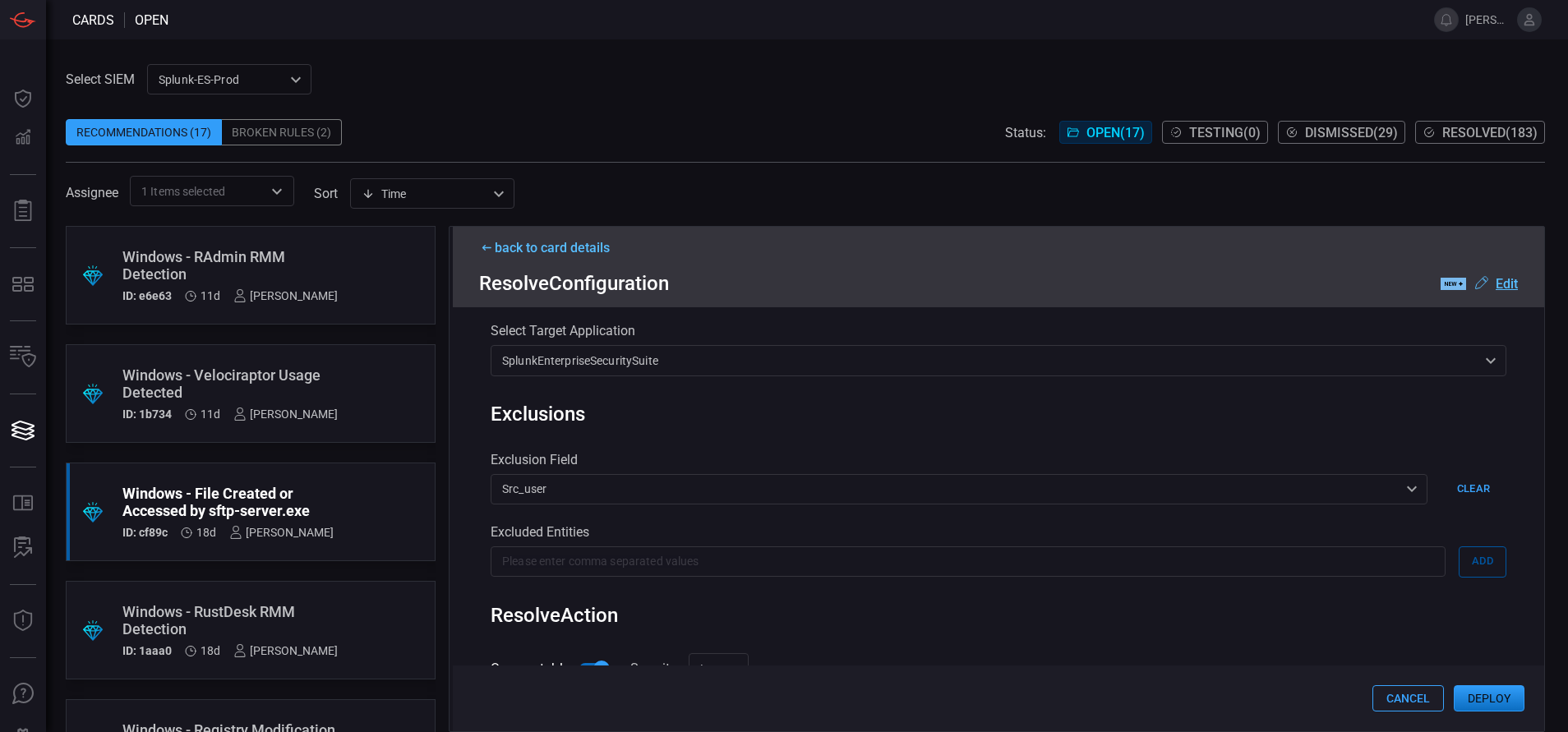
click at [1482, 697] on button "Deploy" at bounding box center [1489, 697] width 71 height 26
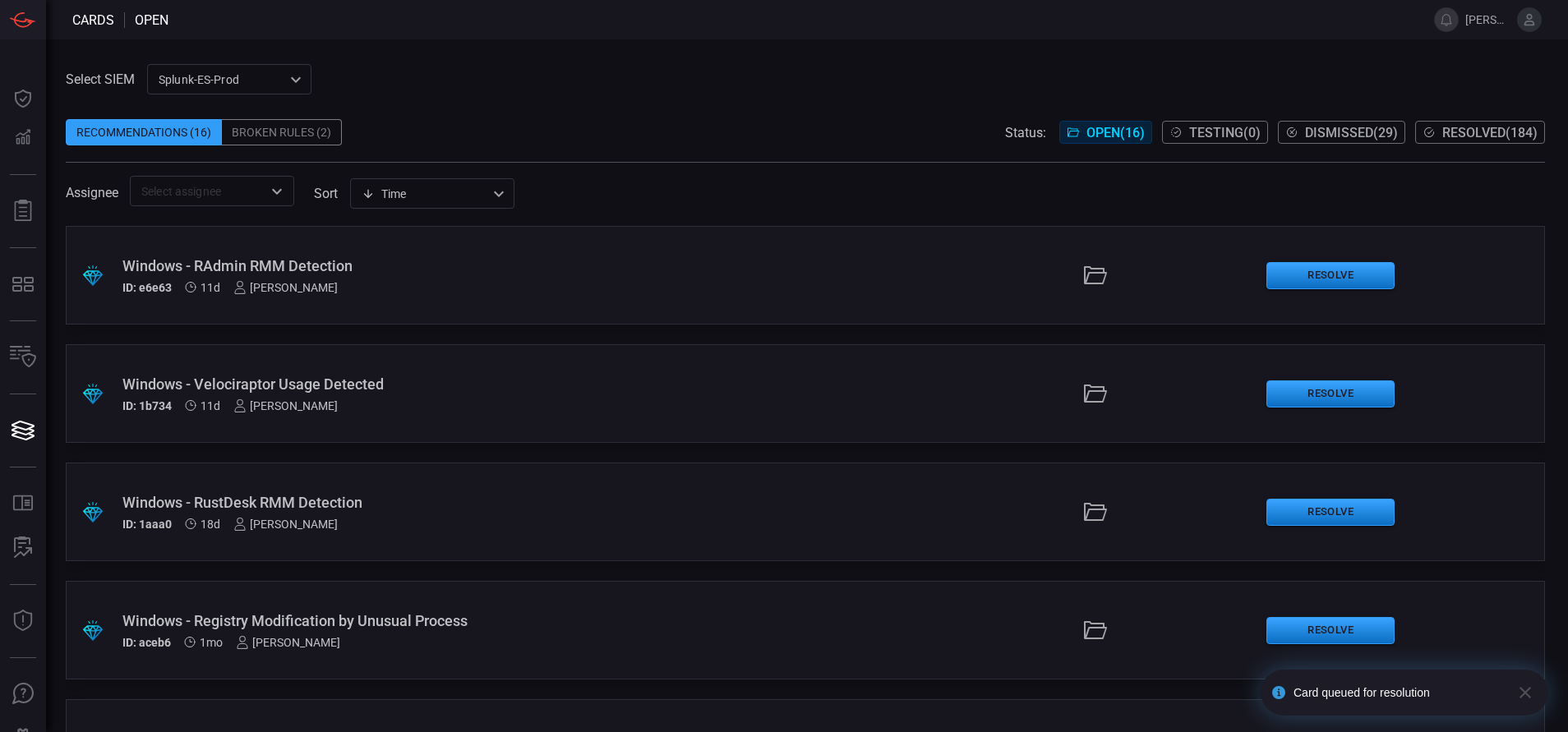
click at [1459, 127] on span "Resolved ( 184 )" at bounding box center [1489, 133] width 95 height 15
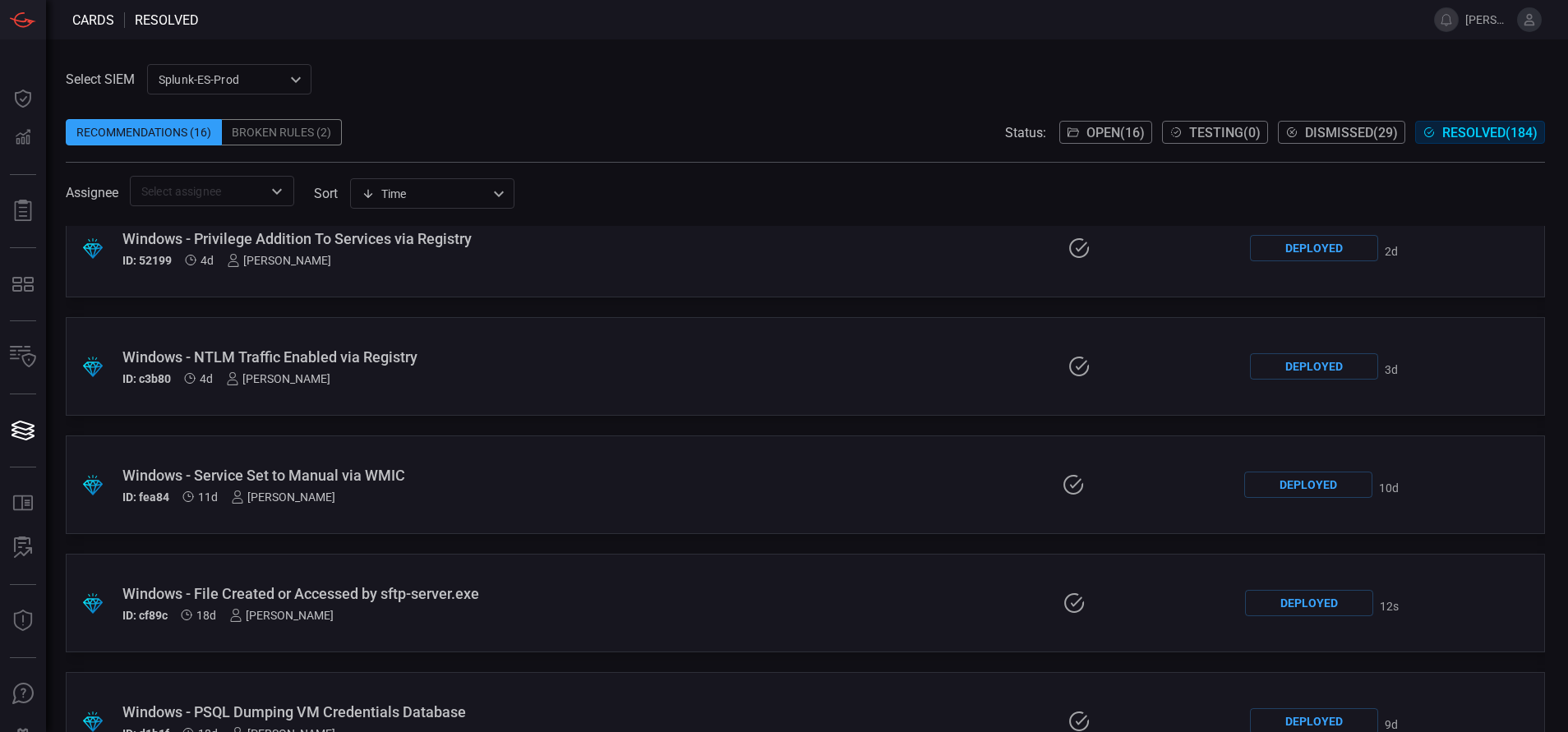
scroll to position [157, 0]
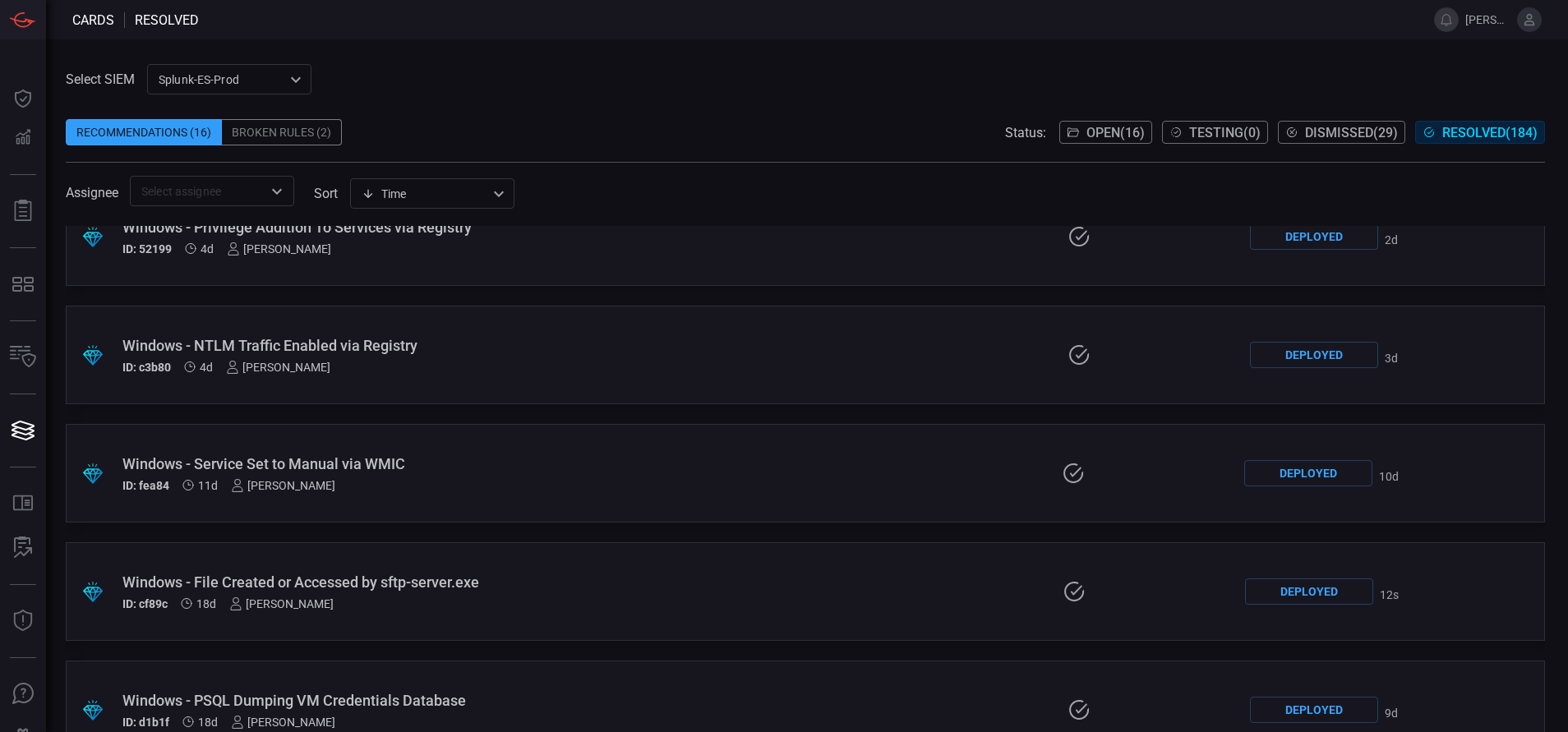
click at [551, 575] on div "Windows - File Created or Accessed by sftp-server.exe" at bounding box center [373, 582] width 502 height 17
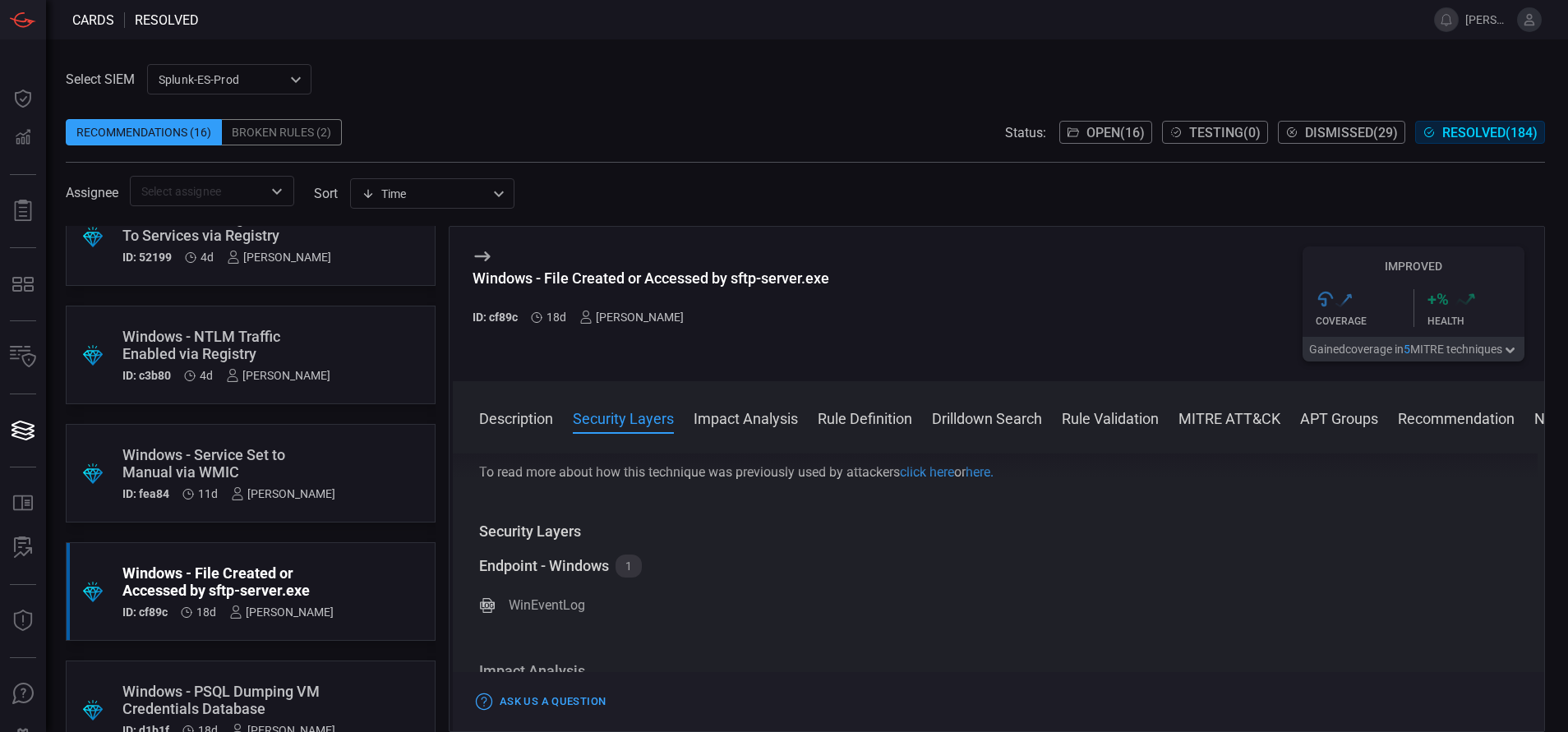
scroll to position [155, 0]
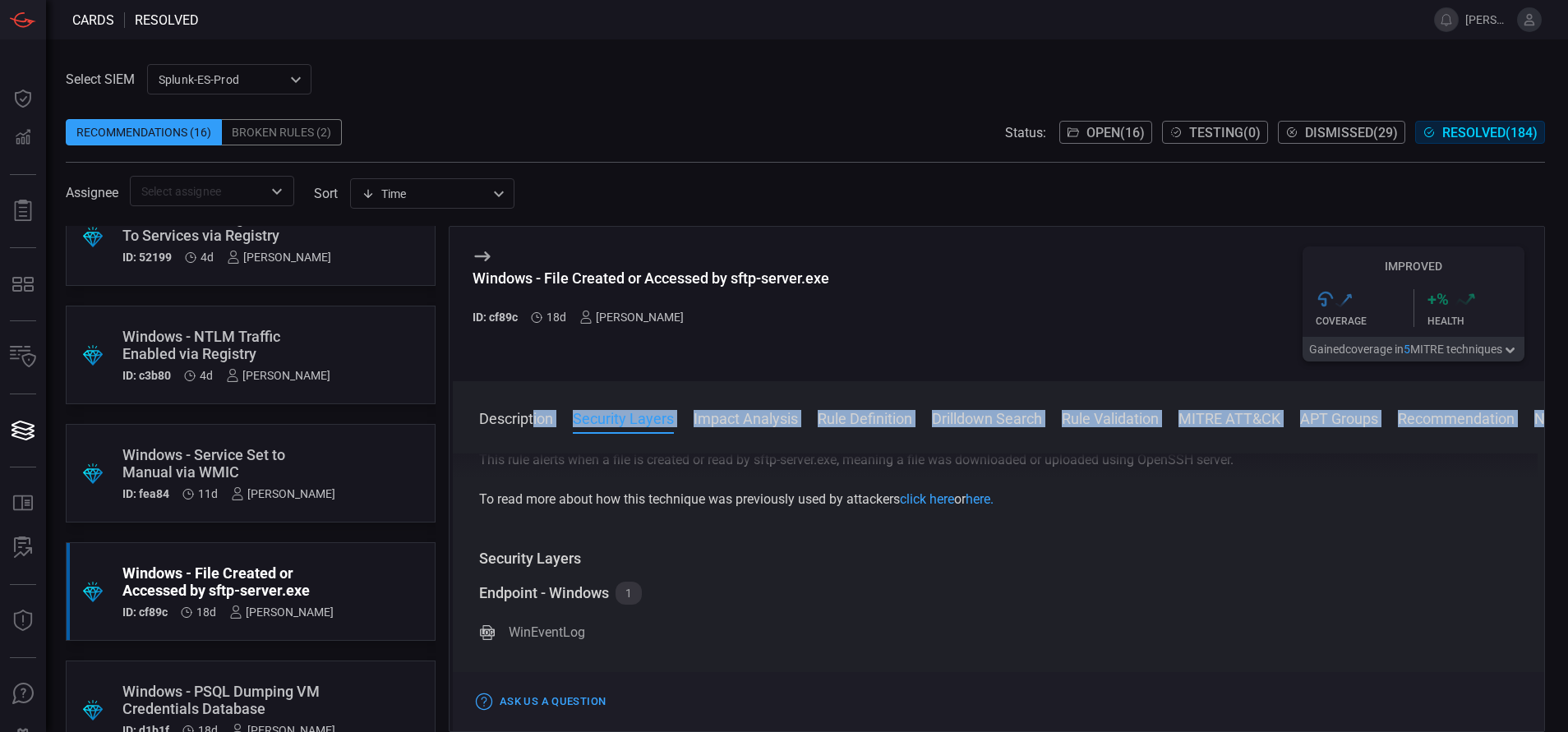
drag, startPoint x: 503, startPoint y: 439, endPoint x: 534, endPoint y: 417, distance: 38.0
click at [534, 417] on div "Description Security Layers Impact Analysis Rule Definition Drilldown Search Ru…" at bounding box center [998, 556] width 1091 height 350
click at [534, 417] on button "Description" at bounding box center [516, 417] width 74 height 19
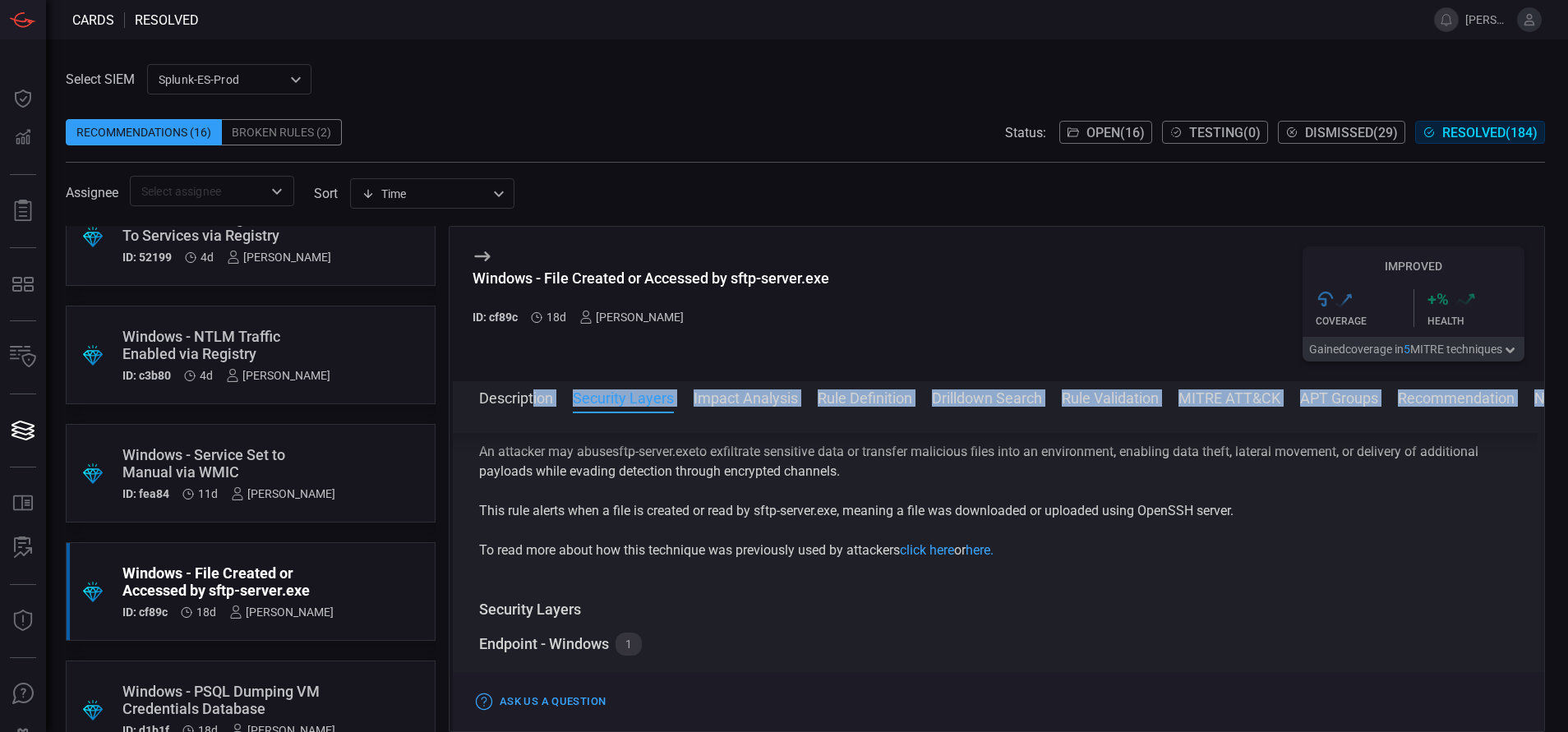
scroll to position [0, 0]
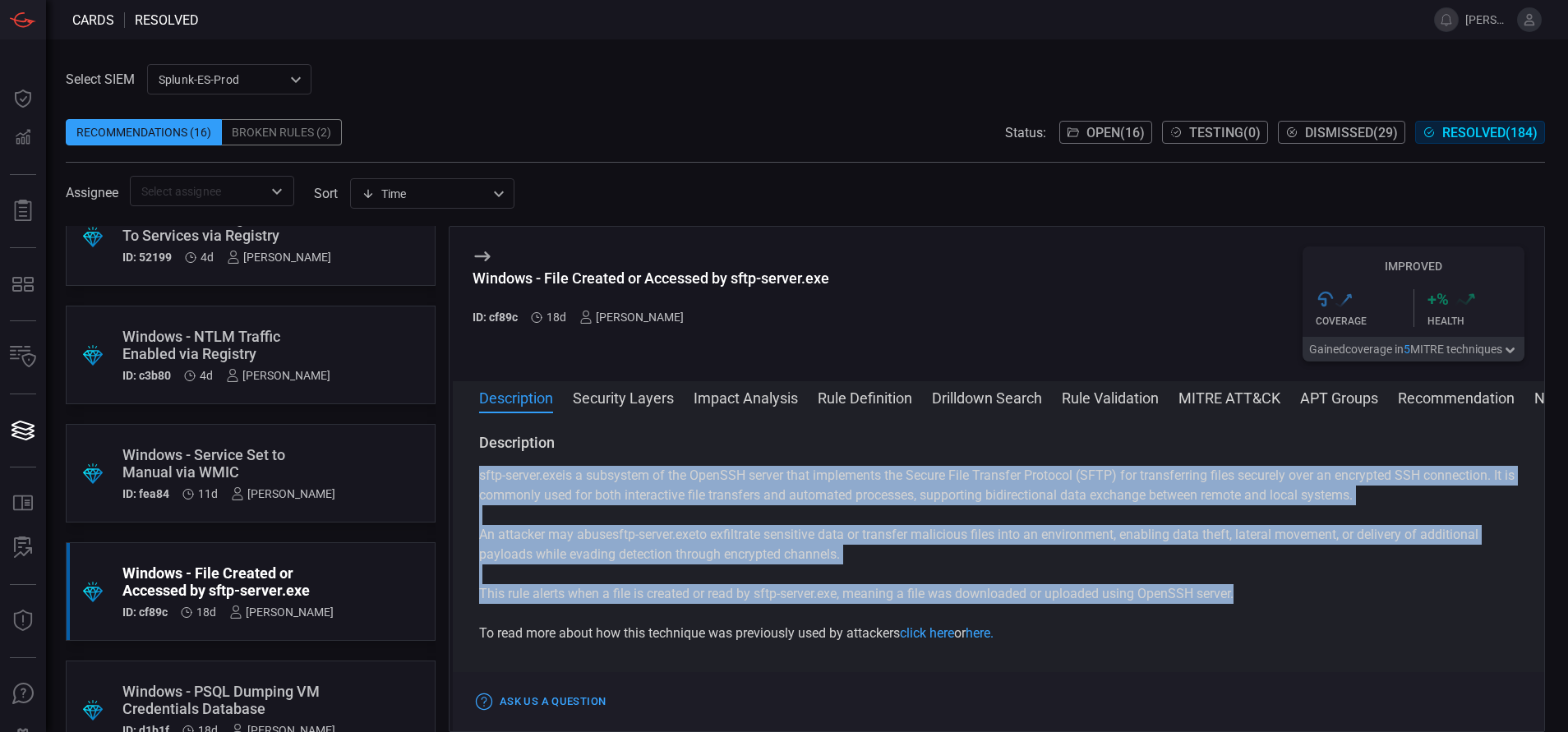
drag, startPoint x: 1241, startPoint y: 594, endPoint x: 480, endPoint y: 484, distance: 768.9
click at [480, 484] on div "sftp-server.exe is a subsystem of the OpenSSH server that implements the Secure…" at bounding box center [998, 555] width 1039 height 177
click at [1086, 137] on span "Open ( 16 )" at bounding box center [1115, 133] width 58 height 15
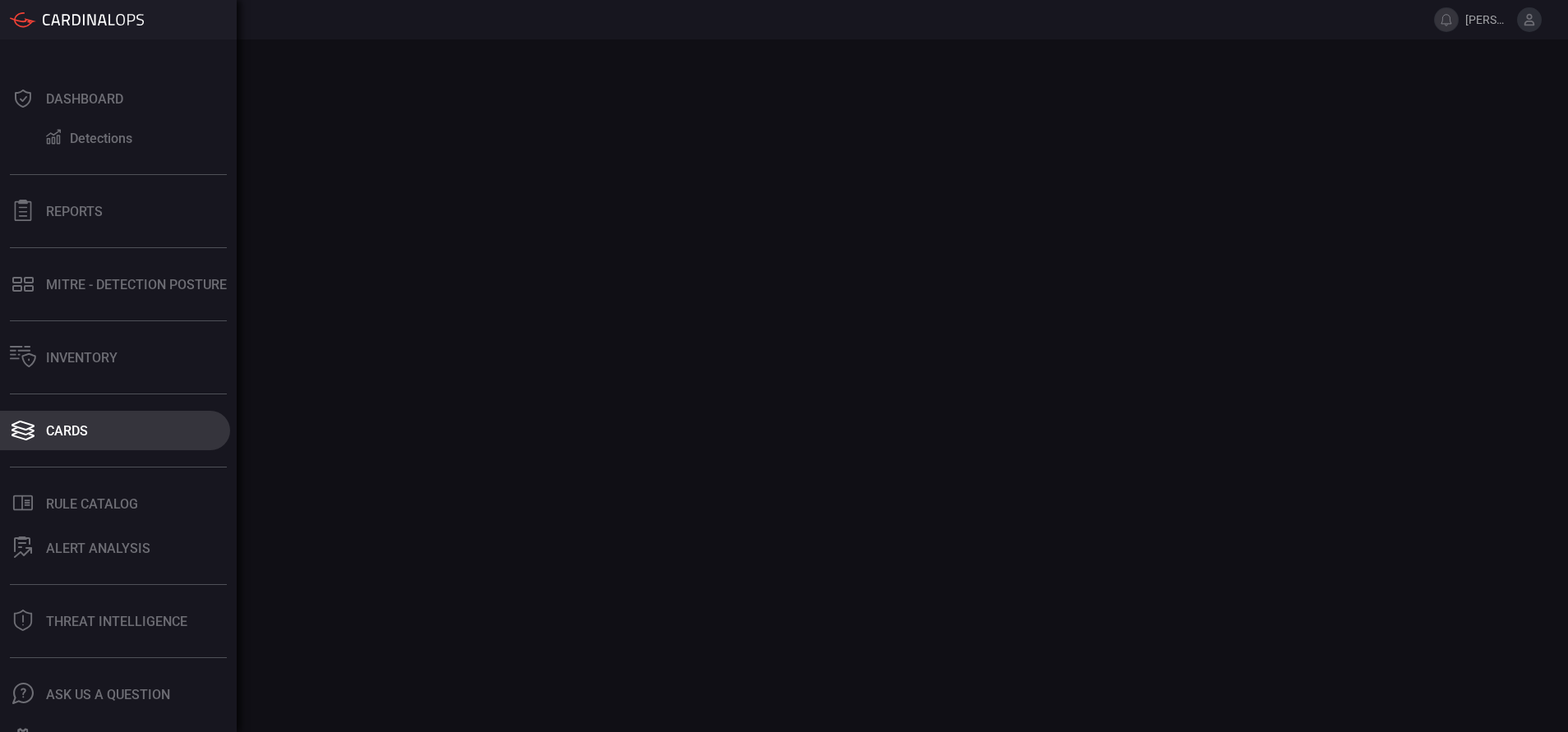
click at [94, 434] on button "Cards" at bounding box center [115, 431] width 230 height 40
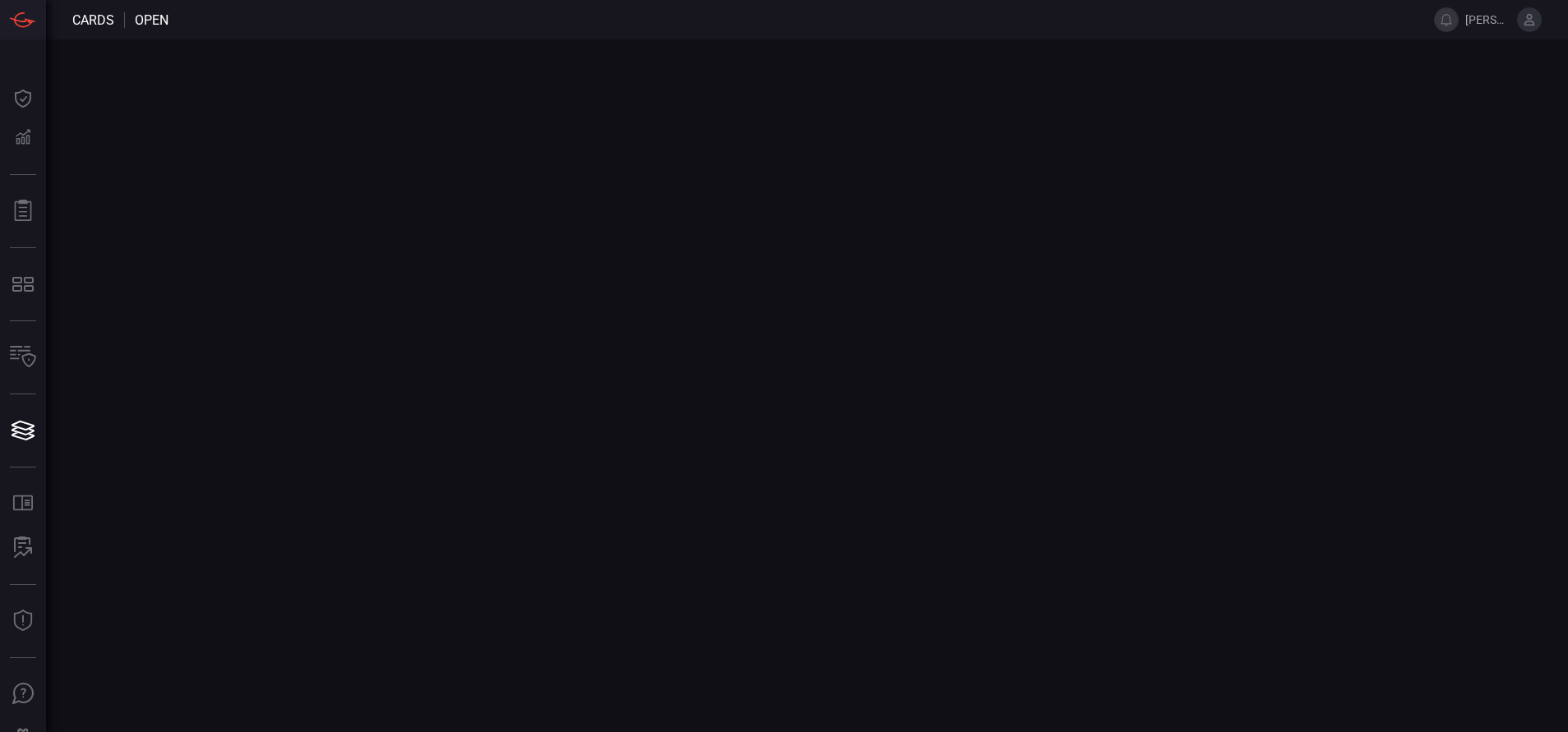
click at [443, 371] on main at bounding box center [784, 386] width 1568 height 692
